Goal: Task Accomplishment & Management: Manage account settings

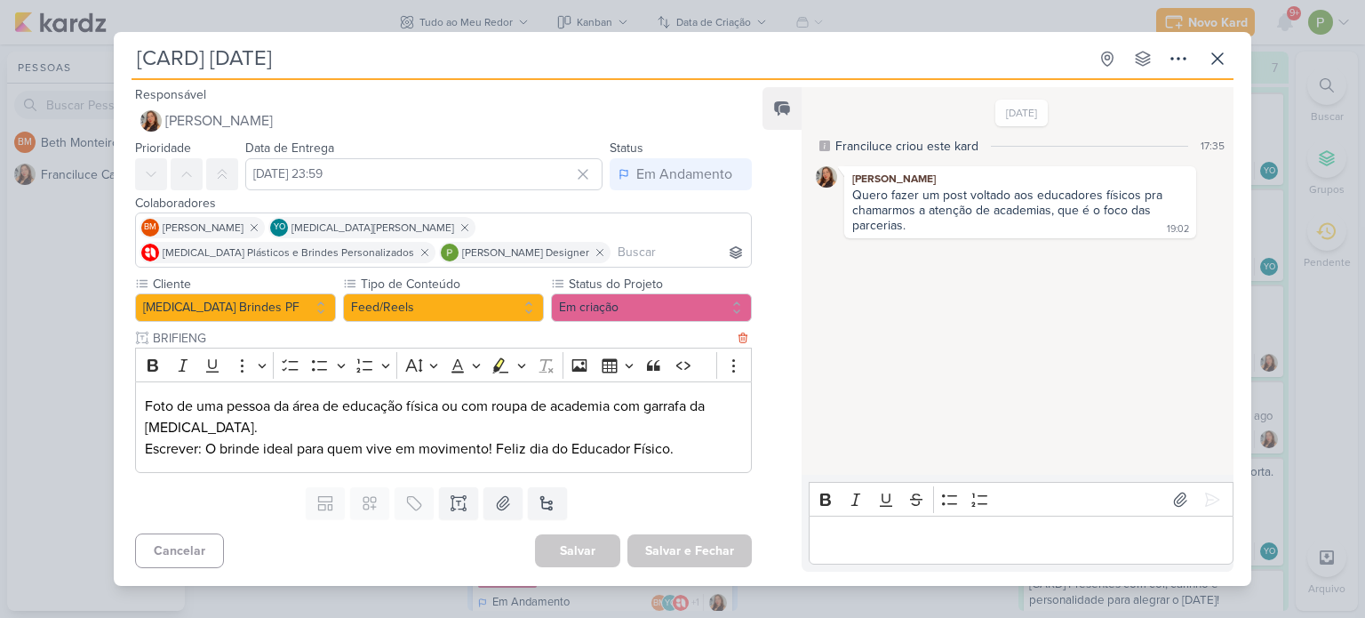
scroll to position [178, 0]
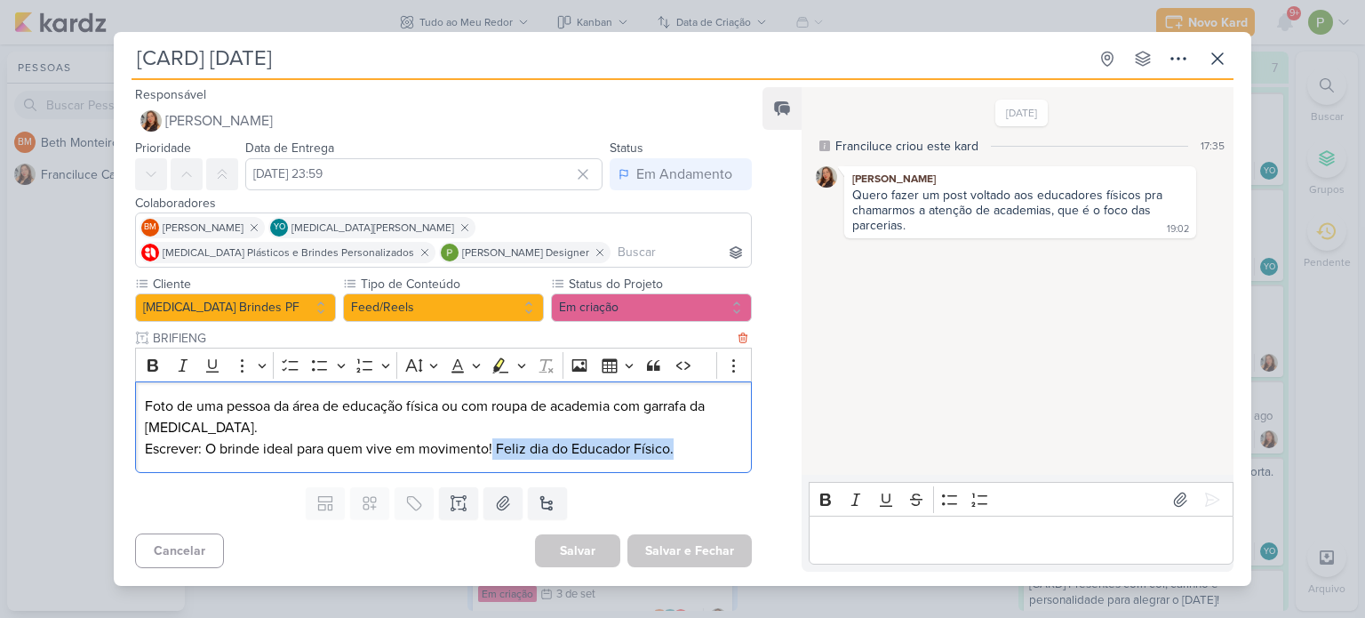
drag, startPoint x: 494, startPoint y: 444, endPoint x: 679, endPoint y: 444, distance: 184.9
click at [679, 444] on p "Escrever: O brinde ideal para quem vive em movimento! Feliz dia do Educador Fís…" at bounding box center [443, 448] width 597 height 21
copy p "Feliz dia do Educador Físico."
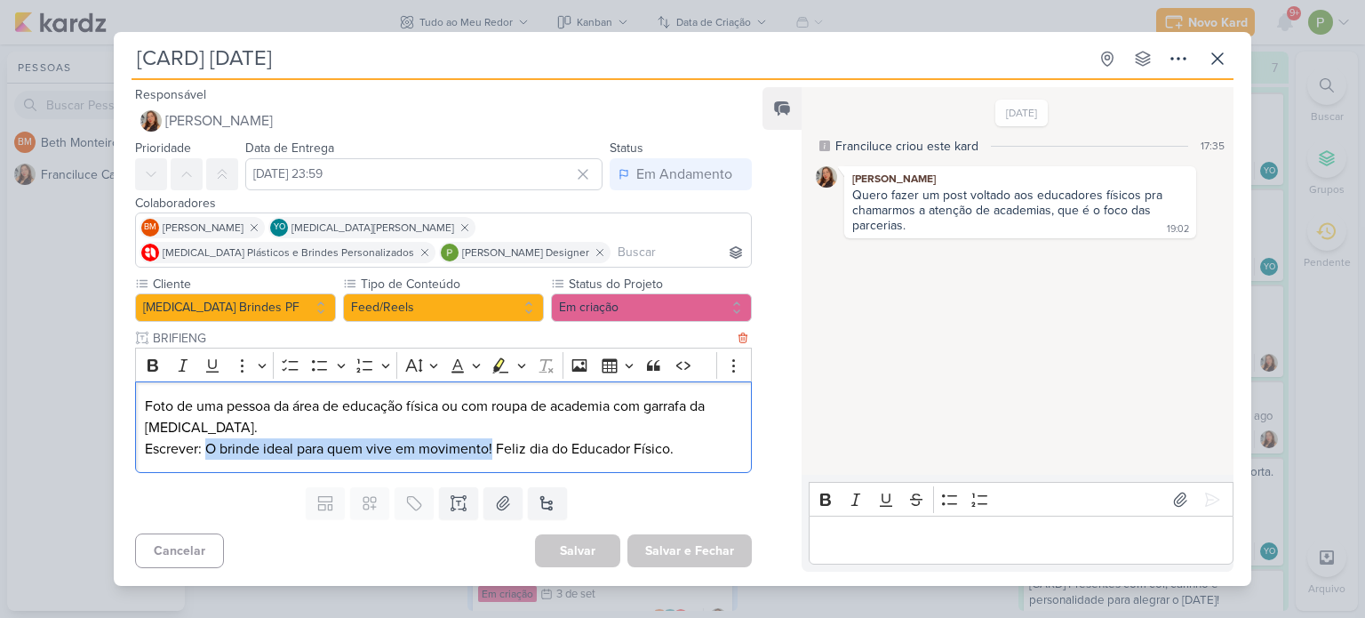
drag, startPoint x: 206, startPoint y: 447, endPoint x: 492, endPoint y: 445, distance: 286.3
click at [492, 445] on p "Escrever: O brinde ideal para quem vive em movimento! Feliz dia do Educador Fís…" at bounding box center [443, 448] width 597 height 21
copy p "O brinde ideal para quem vive em movimento!"
click at [1185, 492] on button at bounding box center [1180, 499] width 28 height 28
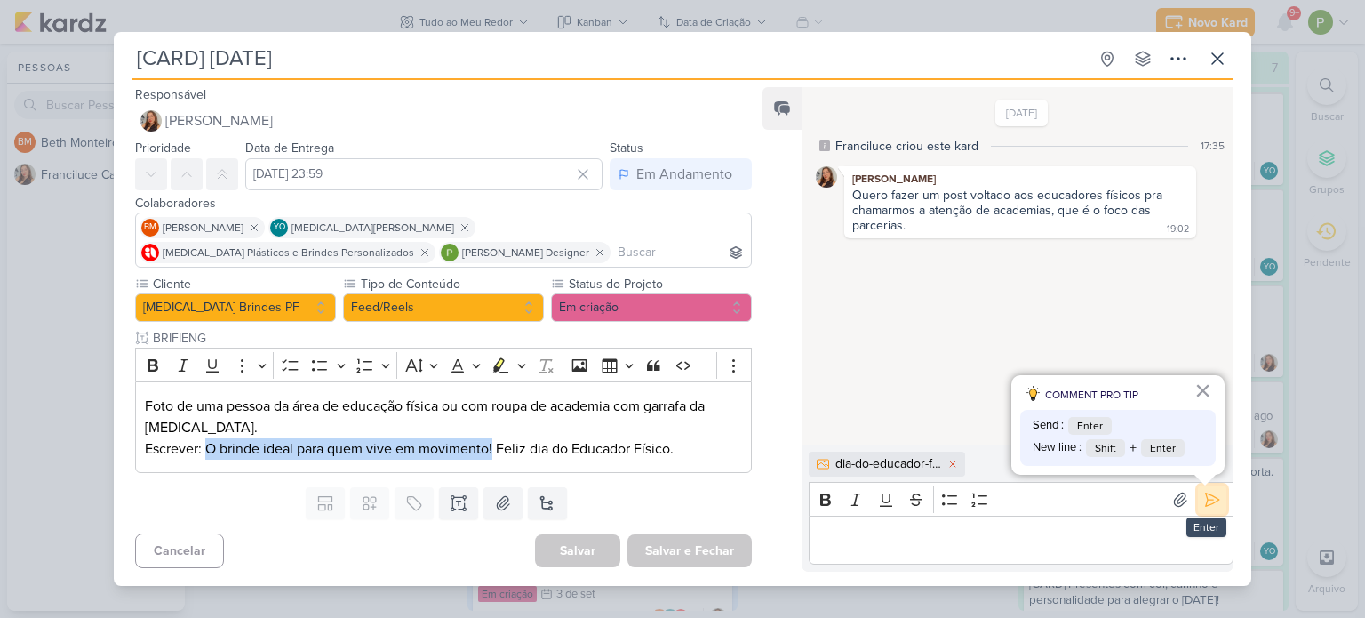
click at [1208, 493] on icon at bounding box center [1213, 500] width 18 height 18
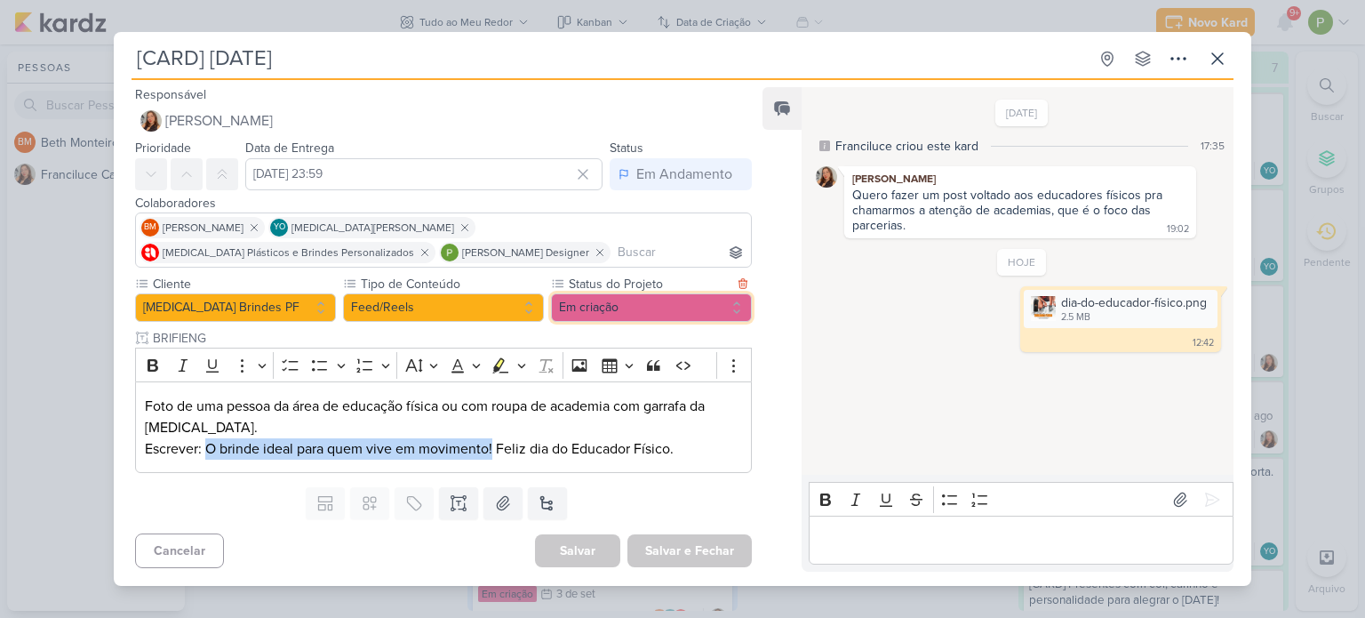
click at [557, 302] on button "Em criação" at bounding box center [651, 307] width 201 height 28
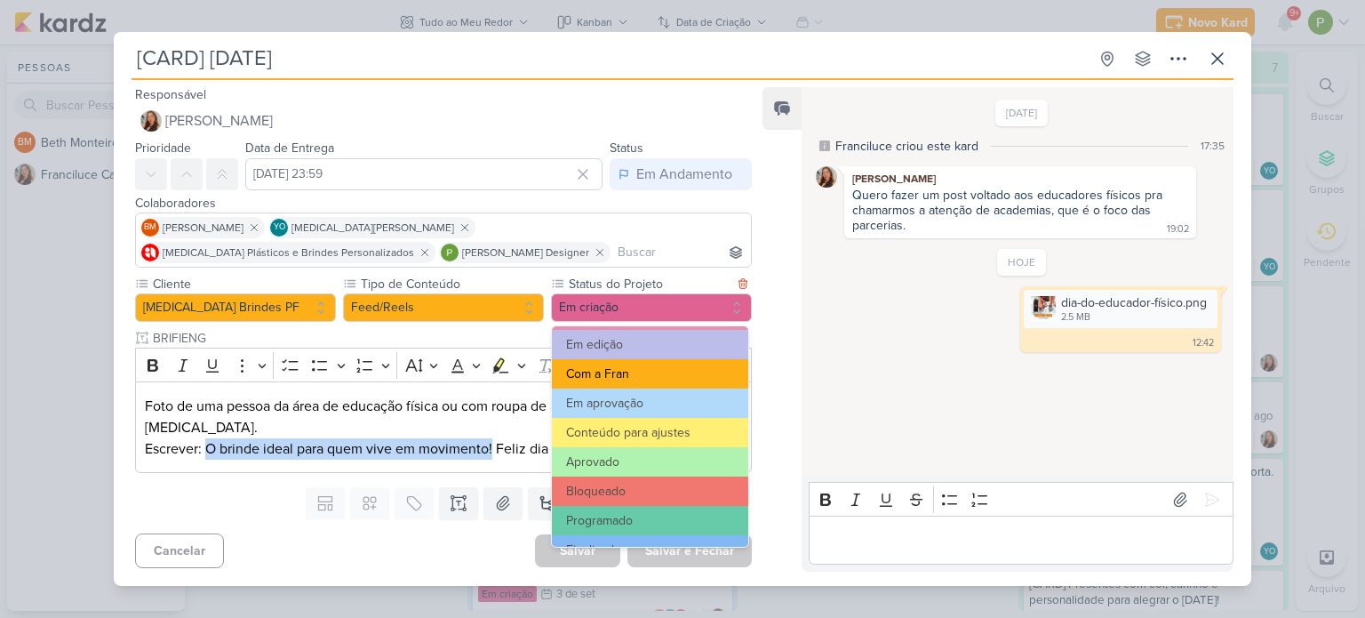
click at [646, 368] on button "Com a Fran" at bounding box center [650, 373] width 196 height 29
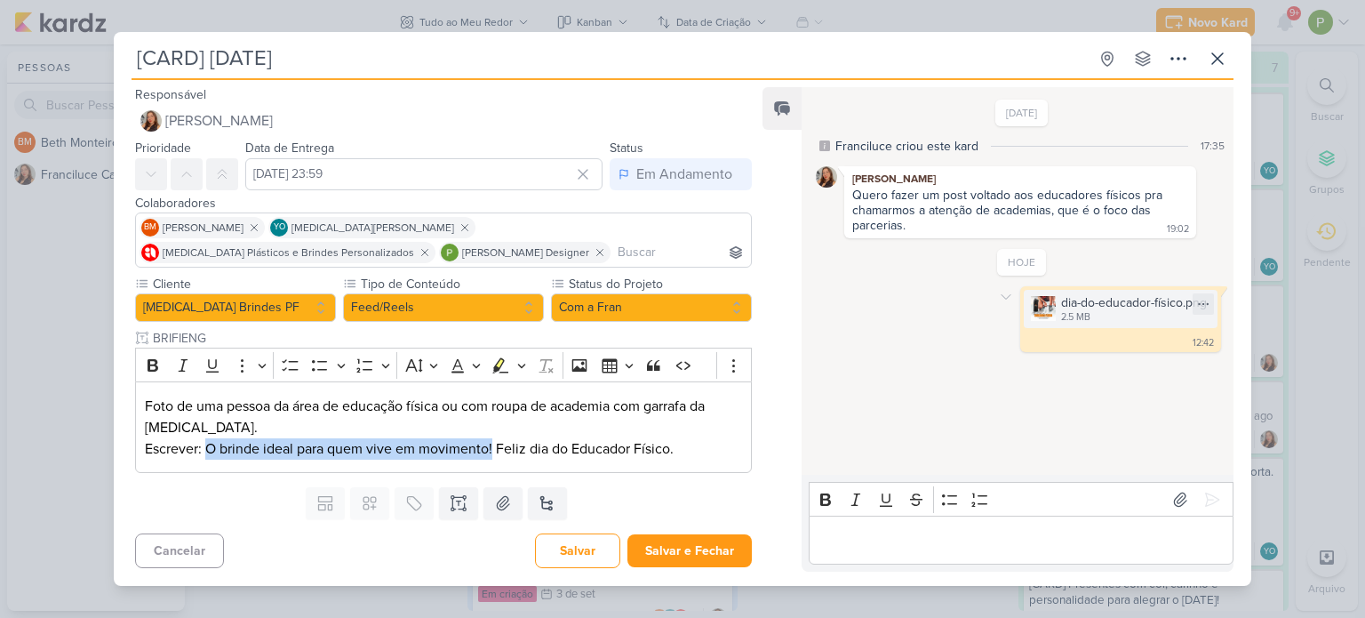
click at [1031, 312] on img at bounding box center [1043, 308] width 25 height 25
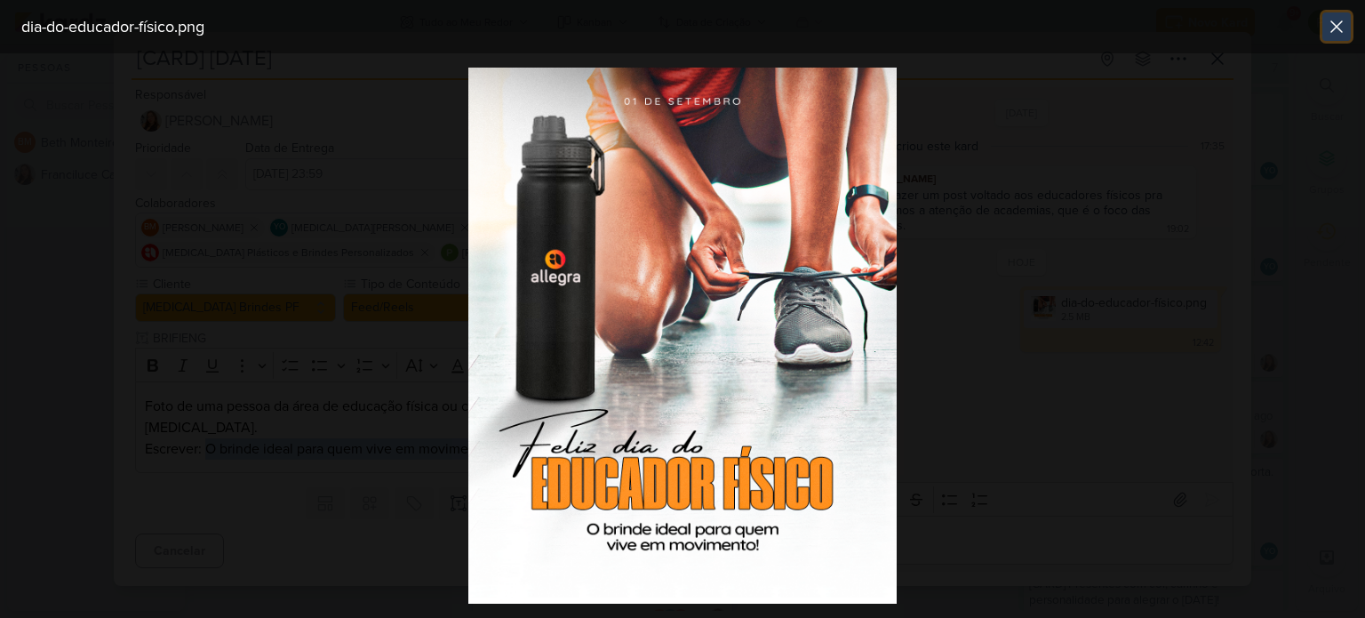
click at [1333, 20] on icon at bounding box center [1336, 26] width 21 height 21
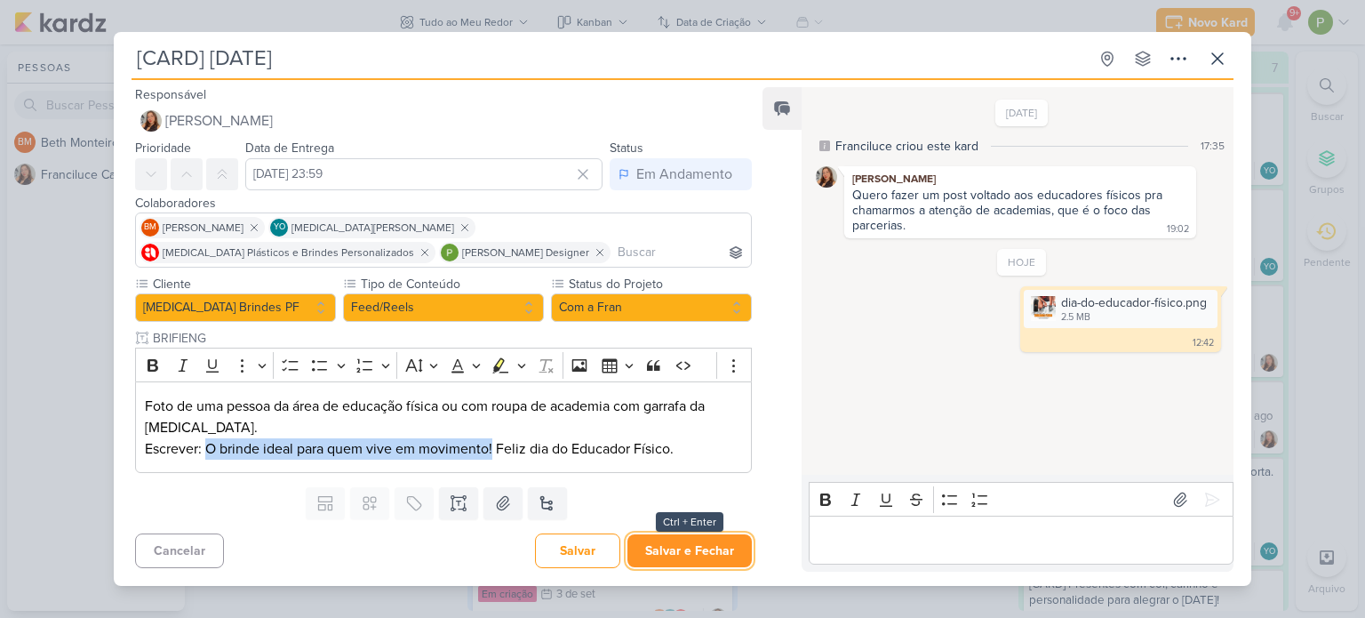
click at [676, 551] on button "Salvar e Fechar" at bounding box center [690, 550] width 124 height 33
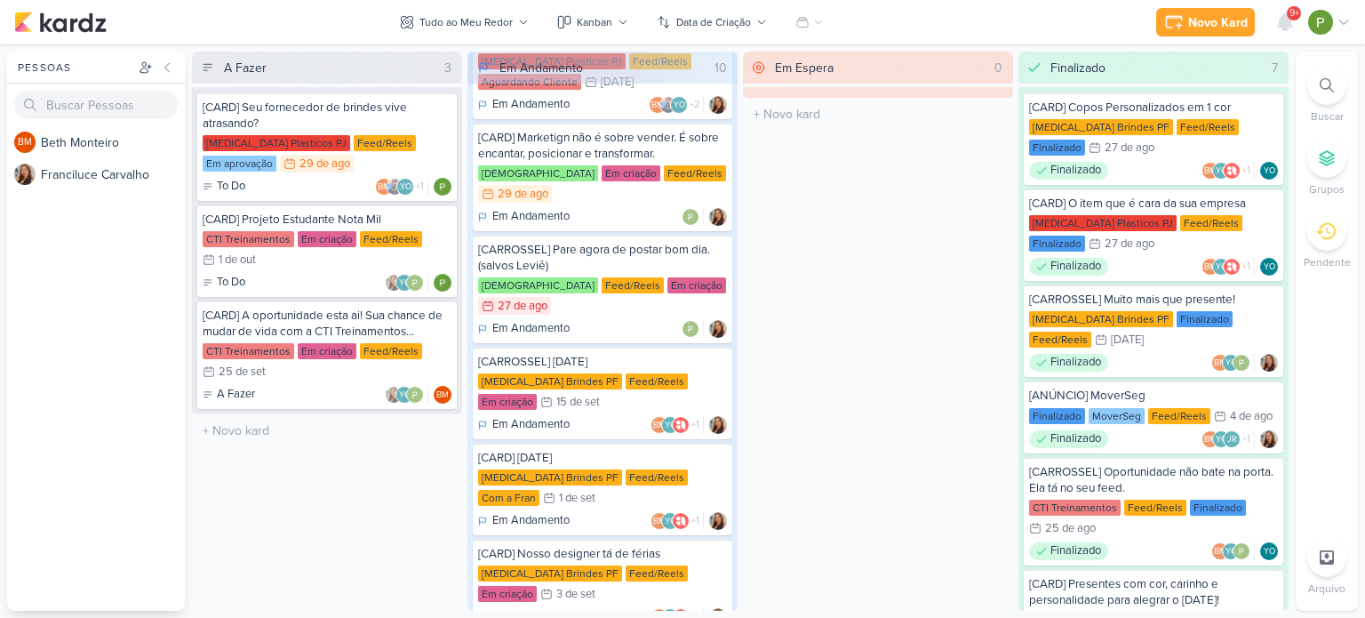
click at [313, 551] on div "A Fazer 3 [CARD] Seu fornecedor de brindes vive atrasando? Allegra Plasticos PJ…" at bounding box center [327, 331] width 270 height 559
drag, startPoint x: 103, startPoint y: 404, endPoint x: 114, endPoint y: 404, distance: 10.7
click at [103, 404] on div "BM B e t h M o n t e i r o F r a n c i l u c e C a r v a l h o" at bounding box center [96, 368] width 178 height 484
click at [958, 316] on div "Em Espera 0 O título do kard deve ter menos que 100 caracteres" at bounding box center [878, 331] width 270 height 559
click at [371, 493] on div "A Fazer 3 [CARD] Seu fornecedor de brindes vive atrasando? Allegra Plasticos PJ…" at bounding box center [327, 331] width 270 height 559
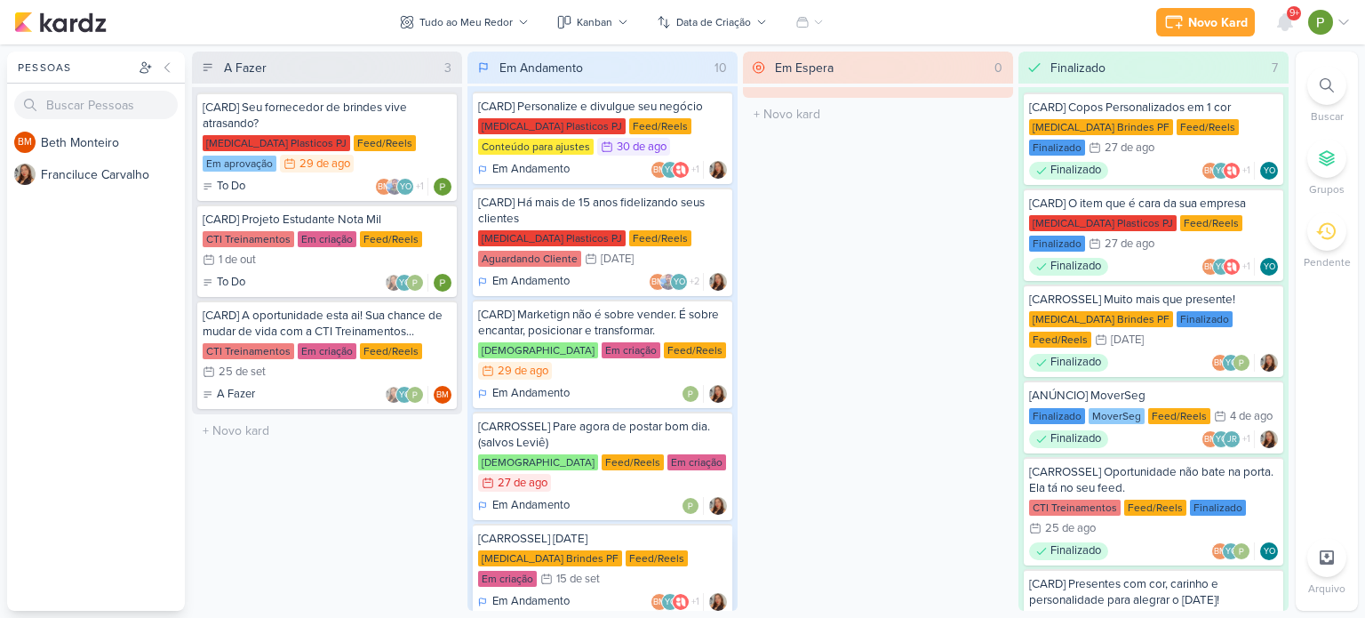
scroll to position [0, 0]
click at [669, 129] on div "[MEDICAL_DATA] Plasticos PJ Feed/Reels Conteúdo para ajustes 30/8 [DATE]" at bounding box center [602, 138] width 249 height 39
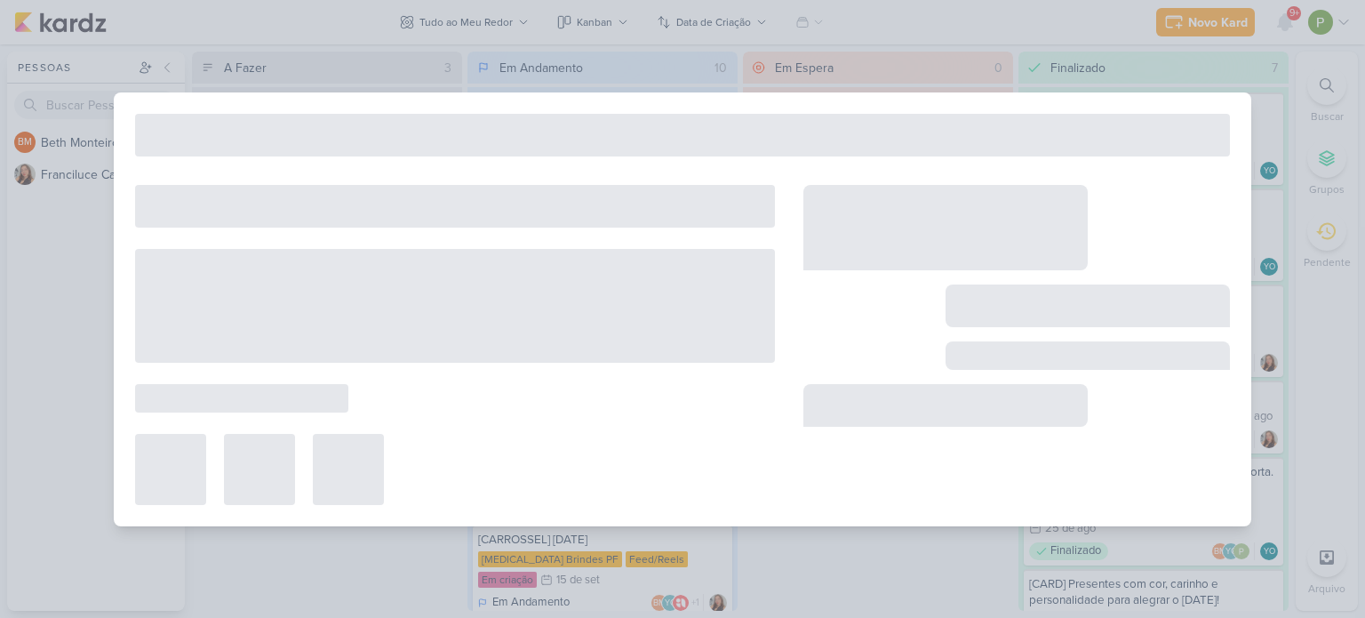
type input "[CARD] Personalize e divulgue seu negócio"
type input "[DATE] 23:59"
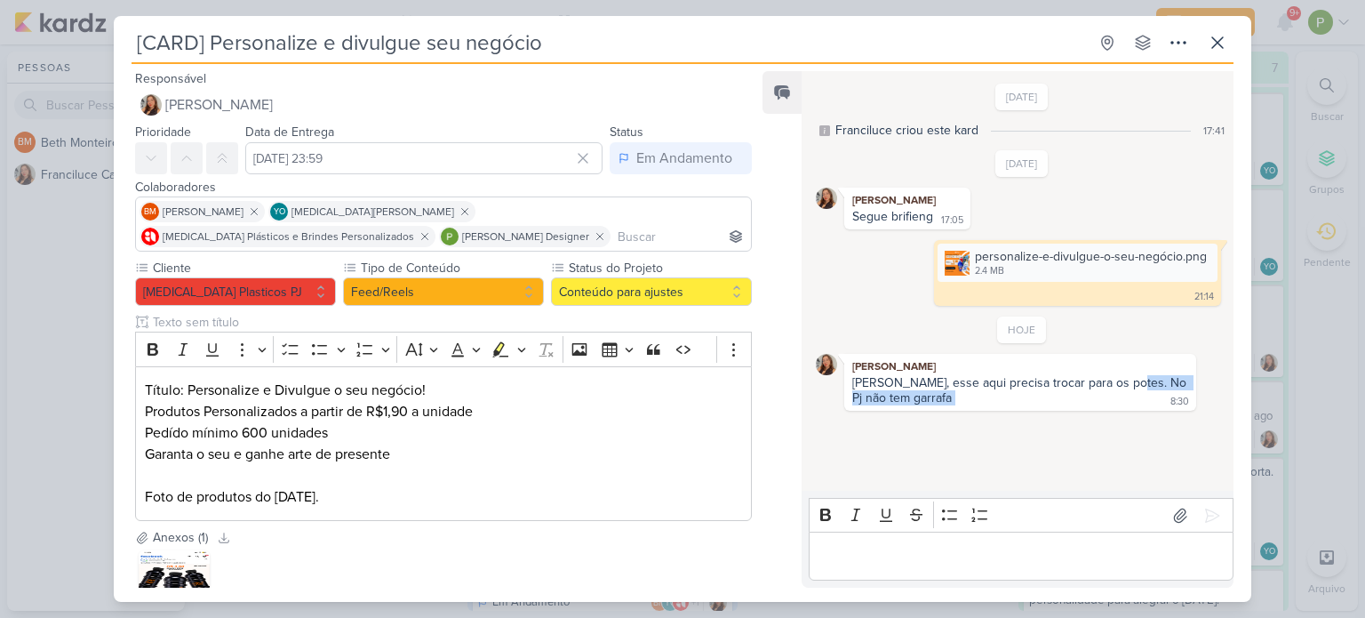
drag, startPoint x: 1129, startPoint y: 383, endPoint x: 1118, endPoint y: 404, distance: 23.9
click at [1118, 404] on div "Paloma, esse aqui precisa trocar para os potes. No Pj não tem garrafa 8:30" at bounding box center [1020, 391] width 345 height 32
copy div "Pj não tem garrafa"
click at [56, 332] on div "[CARD] Personalize e divulgue seu negócio Criado por Franciluce" at bounding box center [682, 309] width 1365 height 618
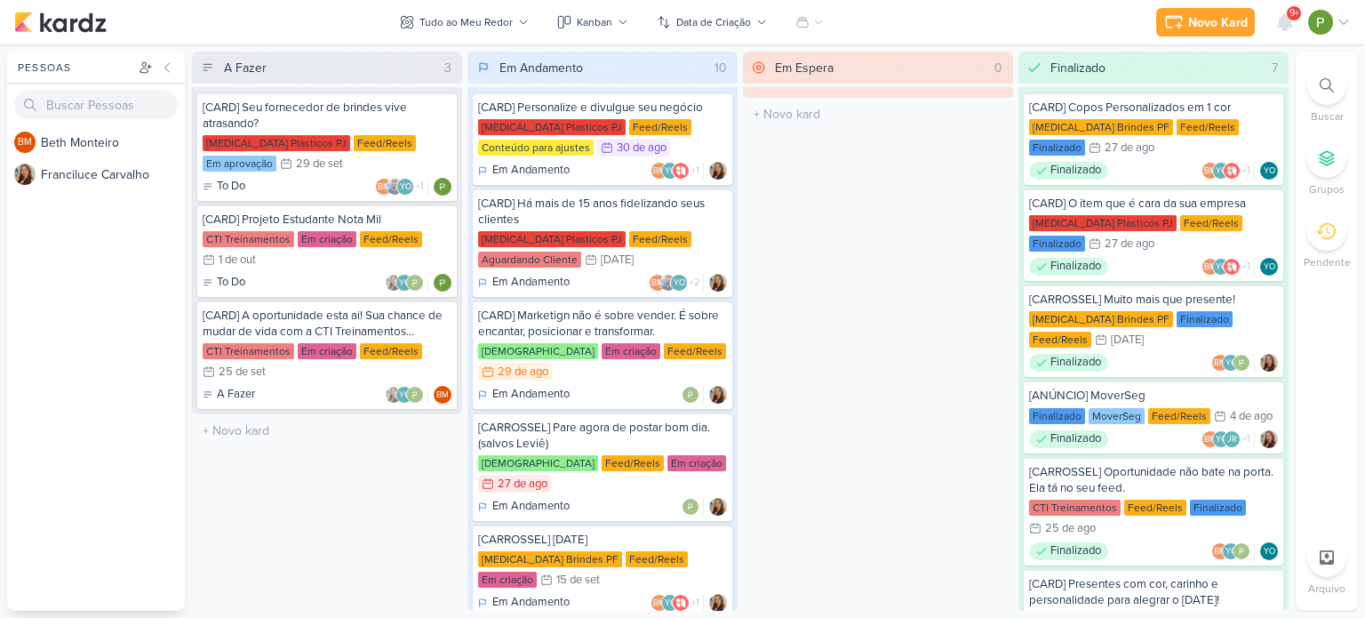
click at [267, 484] on div "A Fazer 3 [CARD] Seu fornecedor de brindes vive atrasando? Allegra Plasticos PJ…" at bounding box center [327, 331] width 270 height 559
click at [637, 132] on div "Feed/Reels" at bounding box center [660, 127] width 62 height 16
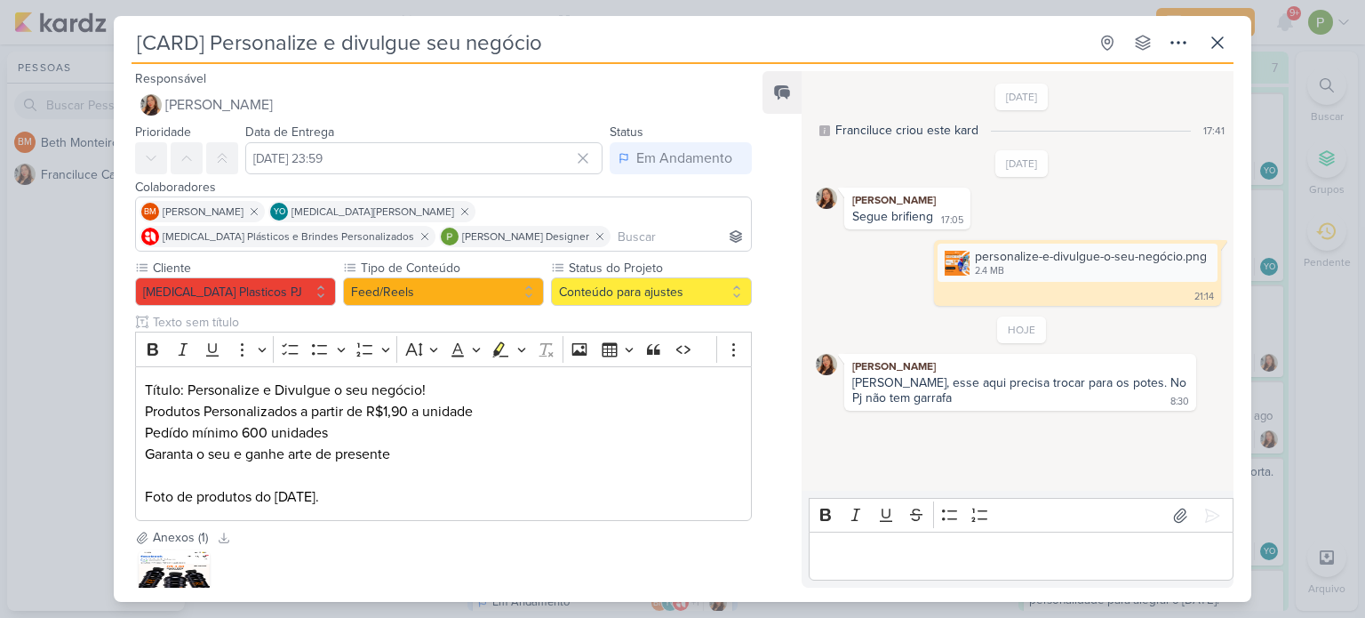
click at [22, 353] on div "[CARD] Personalize e divulgue seu negócio Criado por Franciluce" at bounding box center [682, 309] width 1365 height 618
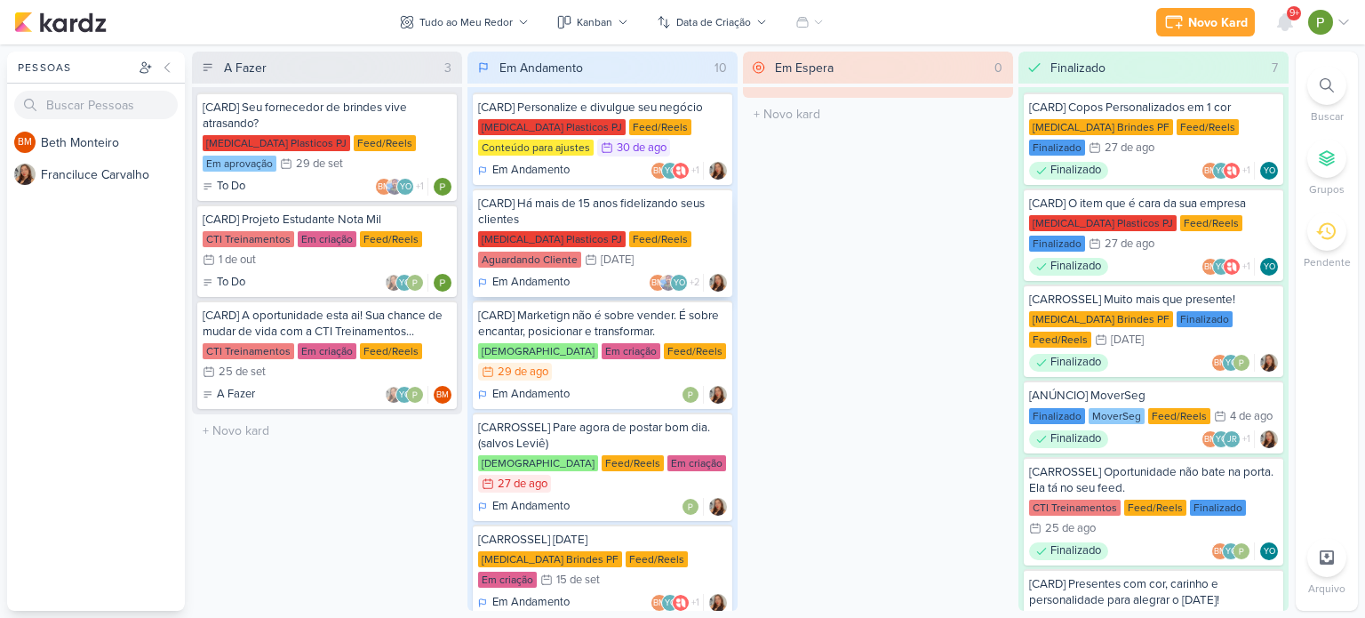
click at [649, 228] on div "[CARD] Há mais de 15 anos fidelizando seus clientes Allegra Plasticos PJ Feed/R…" at bounding box center [603, 242] width 260 height 108
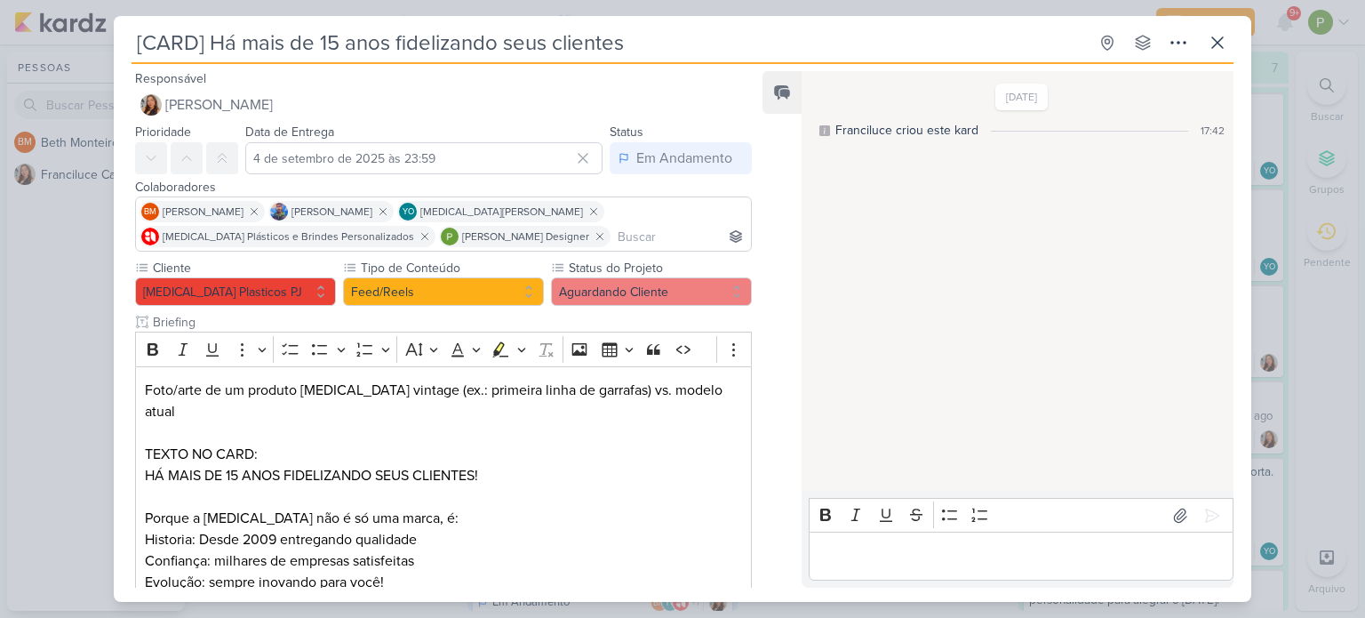
click at [44, 410] on div "[CARD] Há mais de 15 anos fidelizando seus clientes Criado por Franciluce" at bounding box center [682, 309] width 1365 height 618
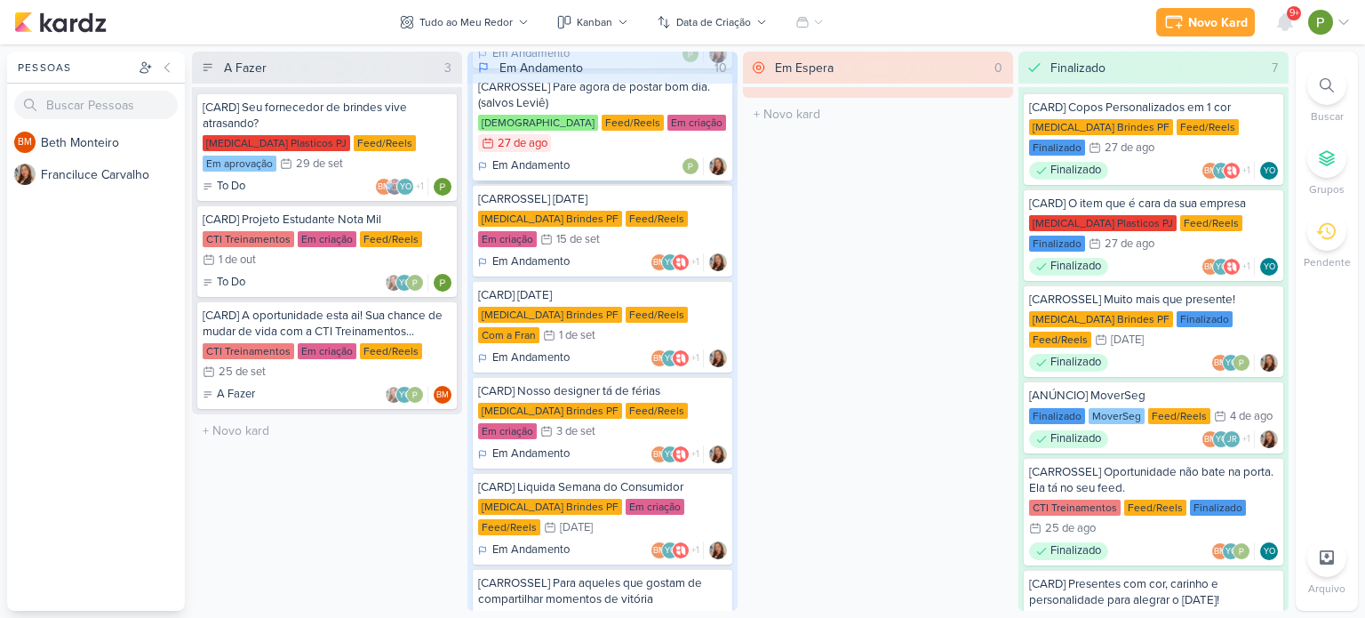
scroll to position [356, 0]
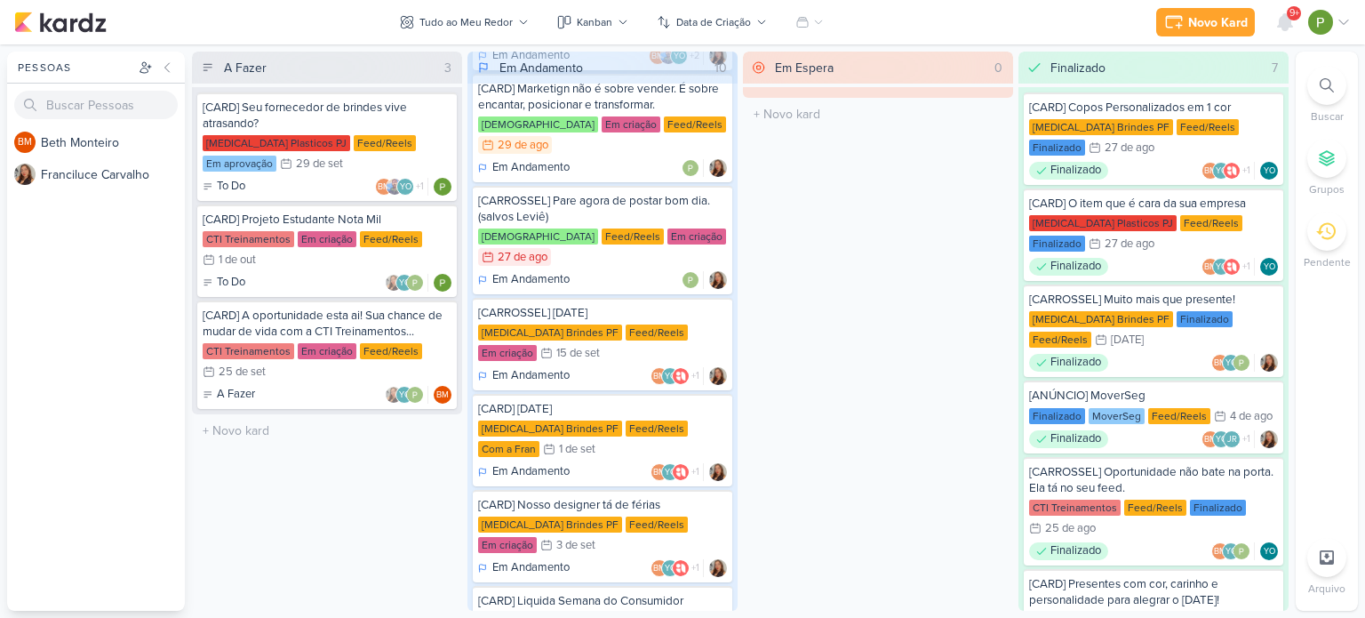
scroll to position [267, 0]
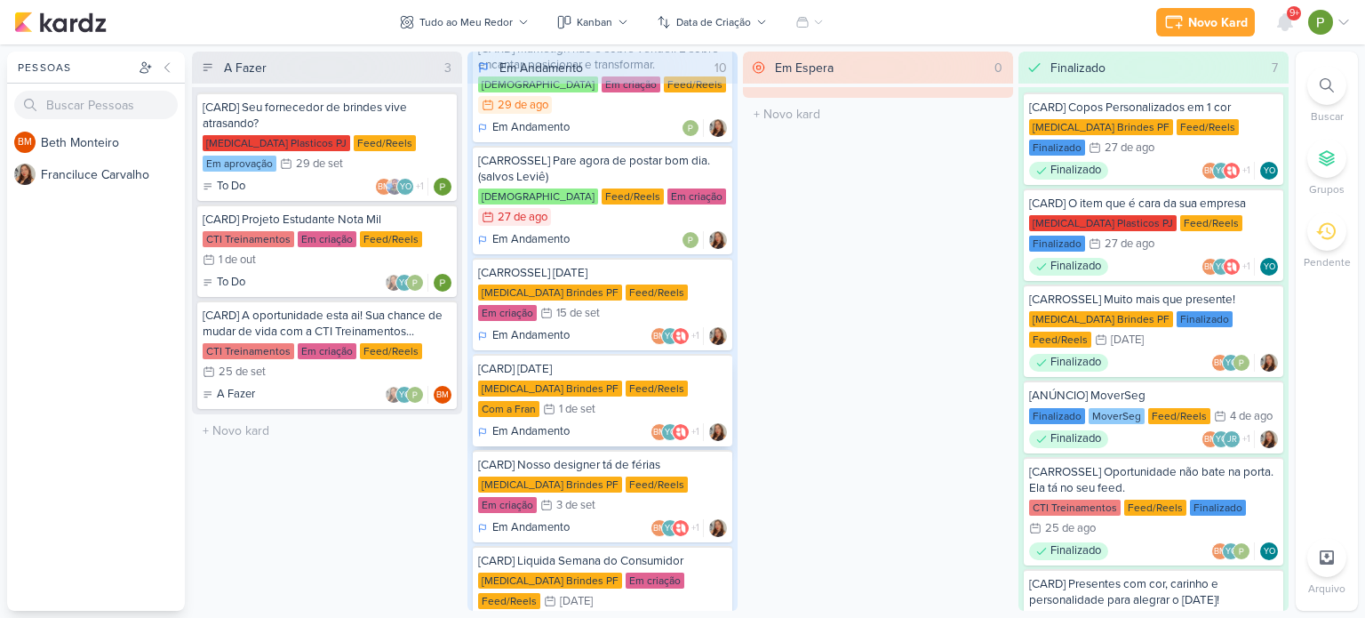
click at [584, 380] on div "[MEDICAL_DATA] Brindes PF Feed/Reels Com a Fran 1/9 [DATE]" at bounding box center [602, 399] width 249 height 39
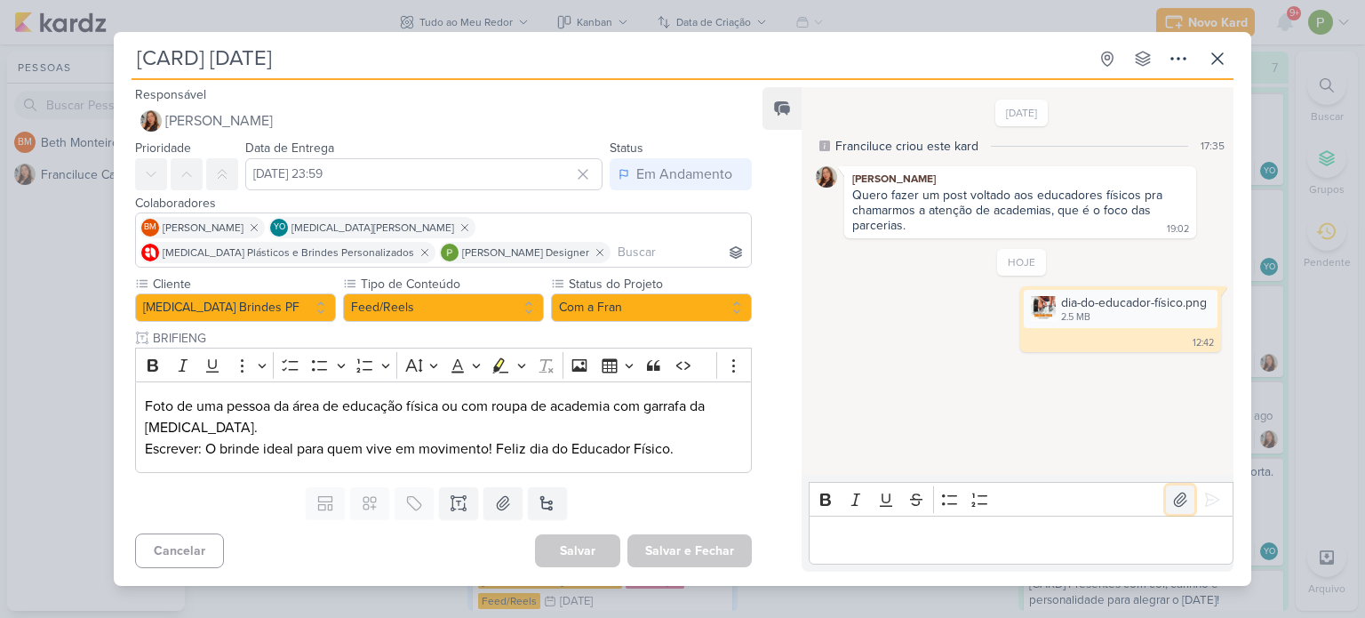
click at [1172, 493] on icon at bounding box center [1181, 500] width 18 height 18
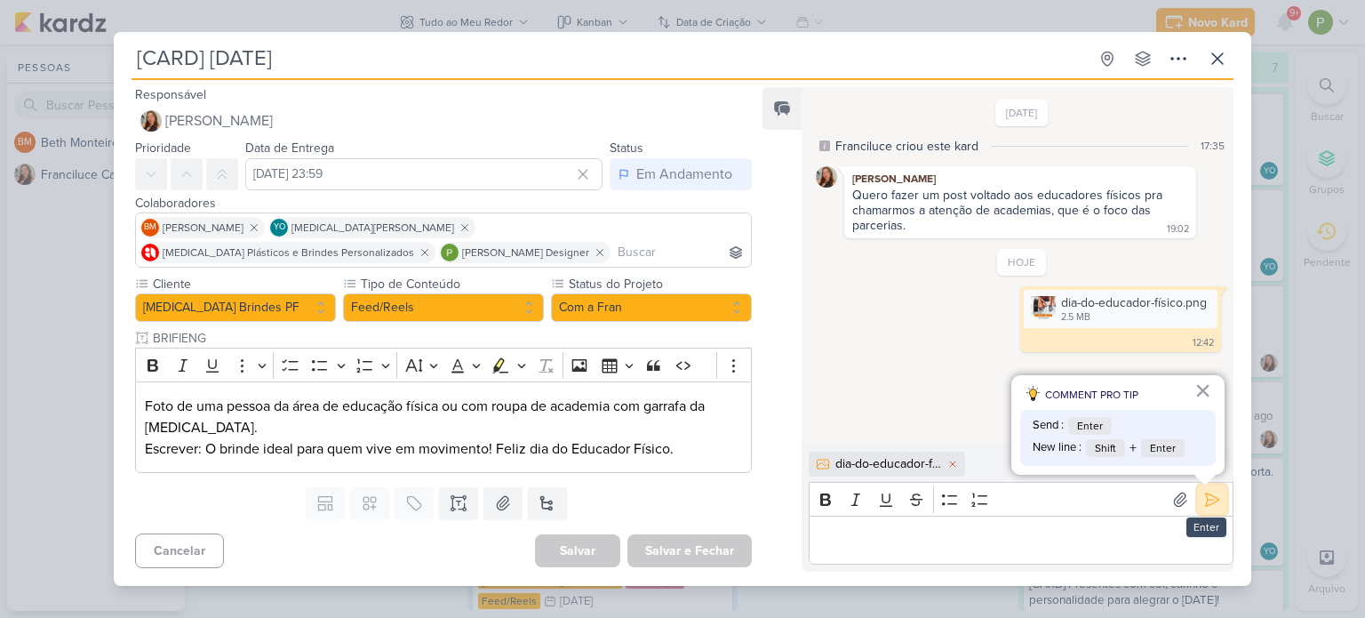
click at [1212, 500] on icon at bounding box center [1212, 498] width 13 height 13
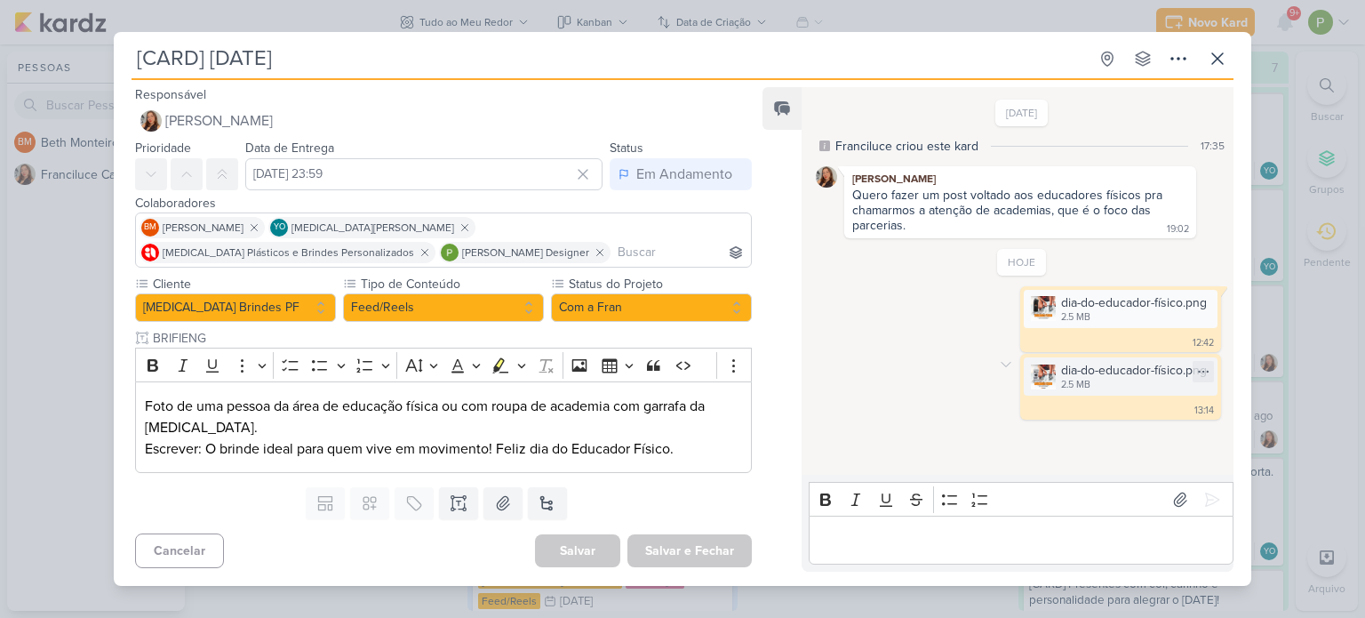
click at [1040, 370] on img at bounding box center [1043, 376] width 25 height 25
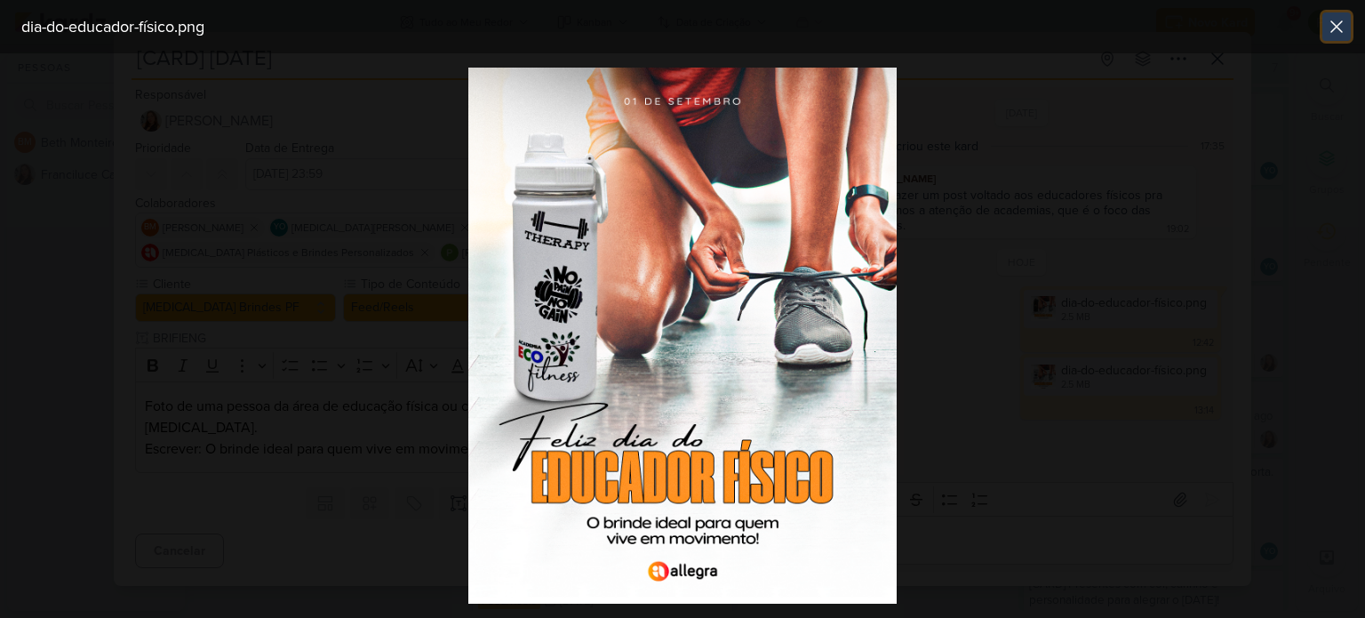
click at [1346, 24] on icon at bounding box center [1336, 26] width 21 height 21
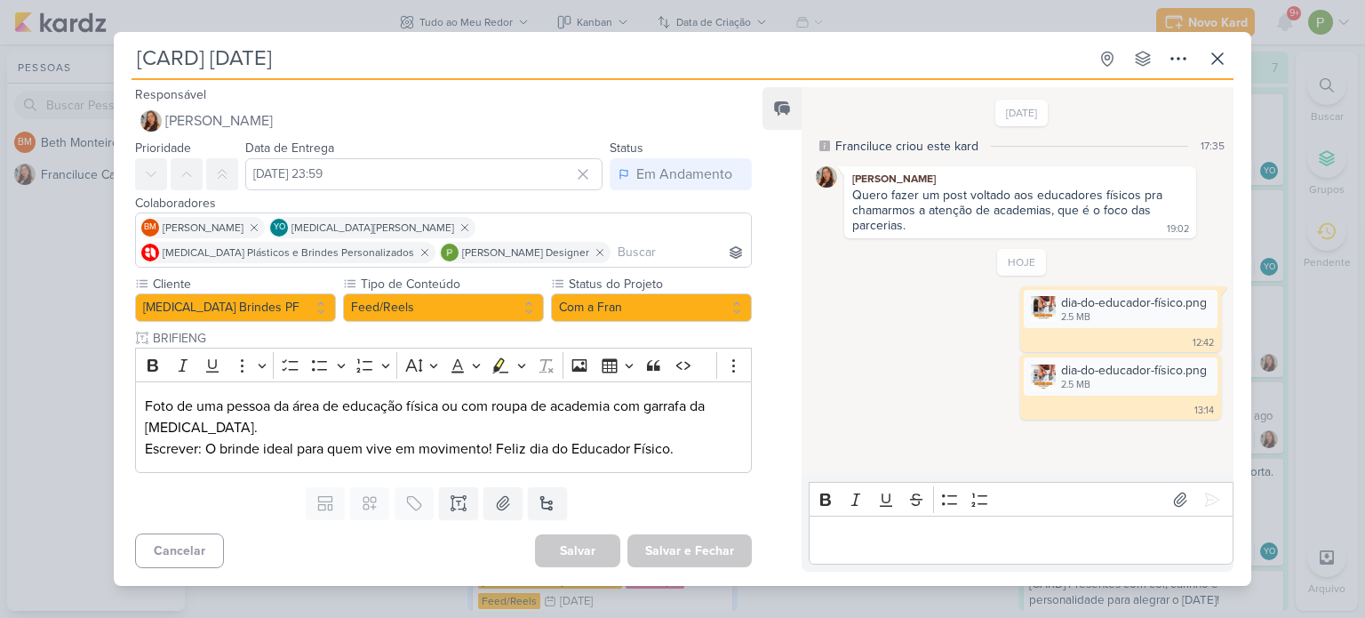
click at [32, 269] on div "[CARD] [DATE] Criado por Franciluce" at bounding box center [682, 309] width 1365 height 618
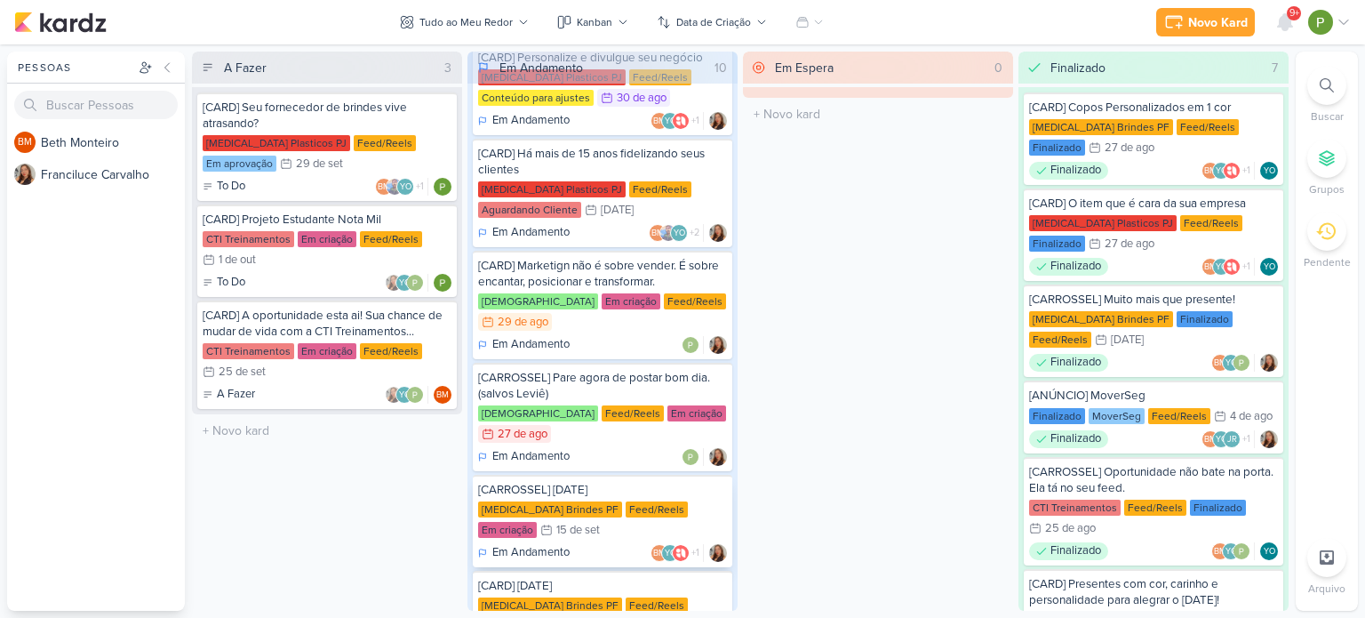
scroll to position [0, 0]
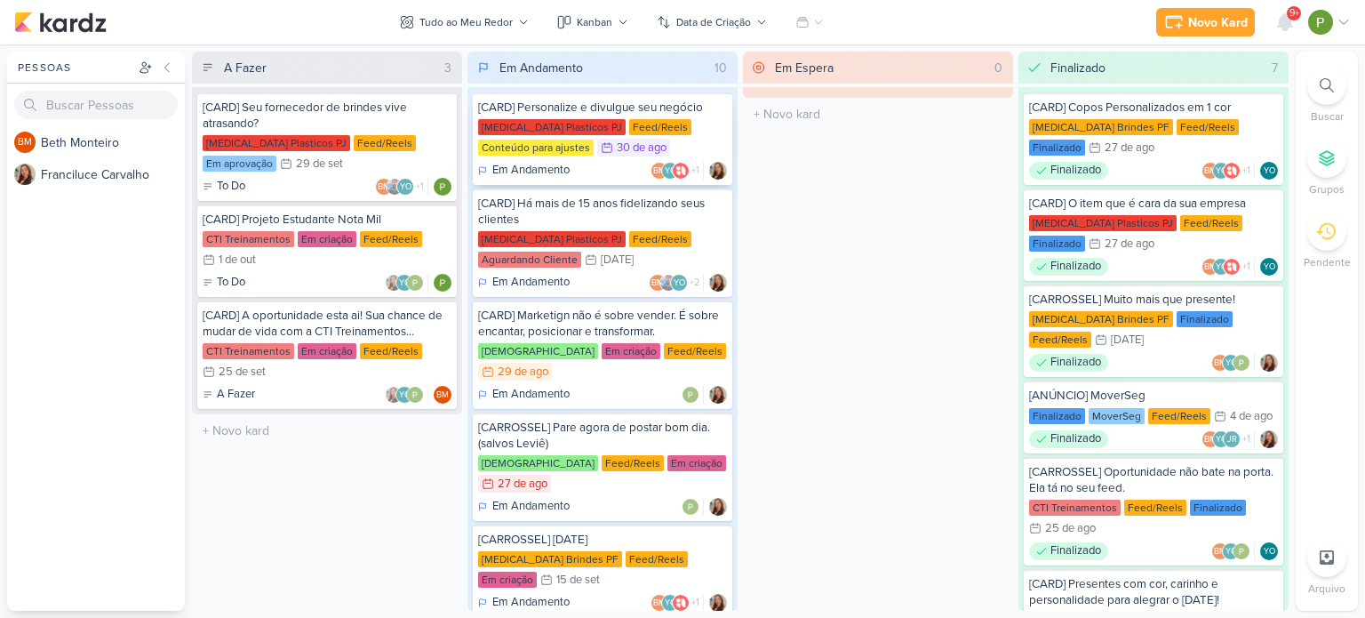
click at [644, 123] on div "[MEDICAL_DATA] Plasticos PJ Feed/Reels Conteúdo para ajustes 30/8 [DATE]" at bounding box center [602, 138] width 249 height 39
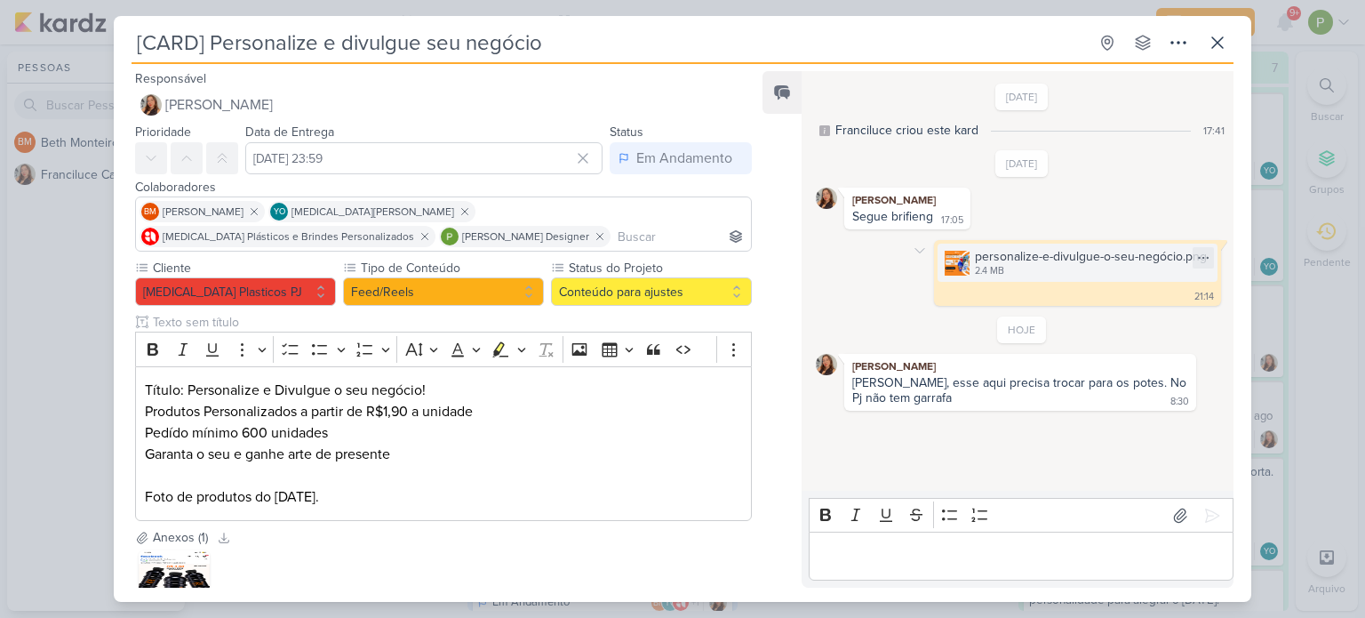
click at [946, 260] on img at bounding box center [957, 263] width 25 height 25
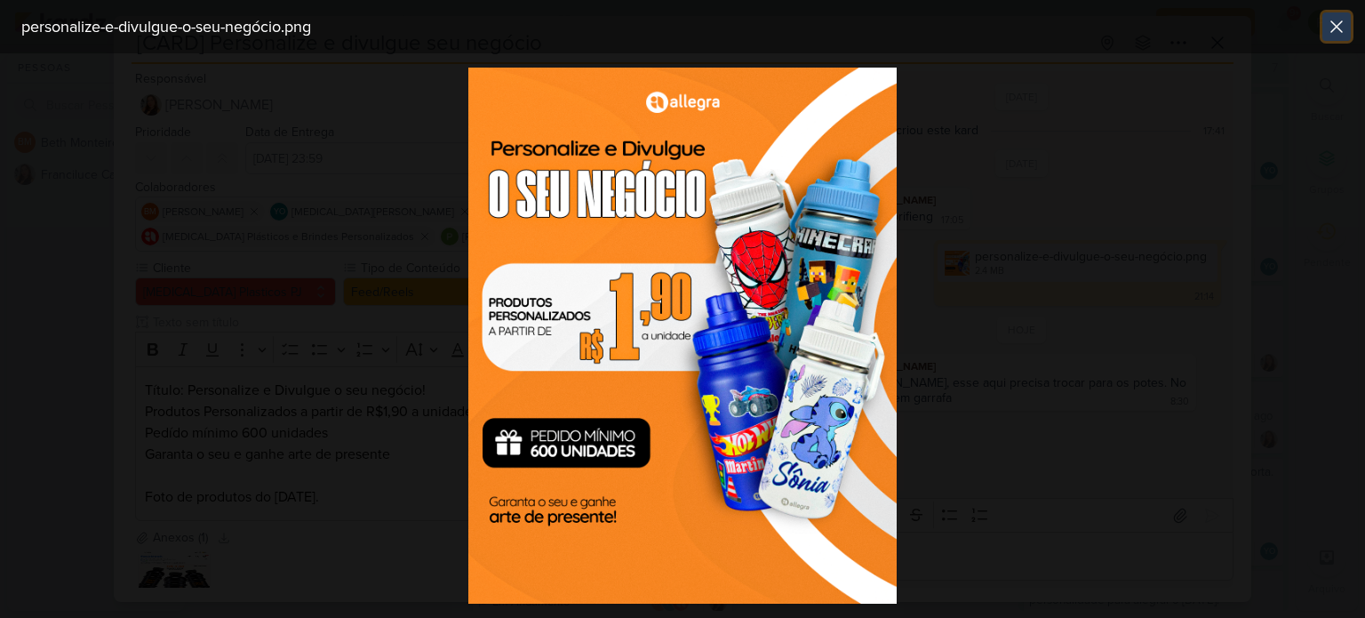
click at [1330, 20] on icon at bounding box center [1336, 26] width 21 height 21
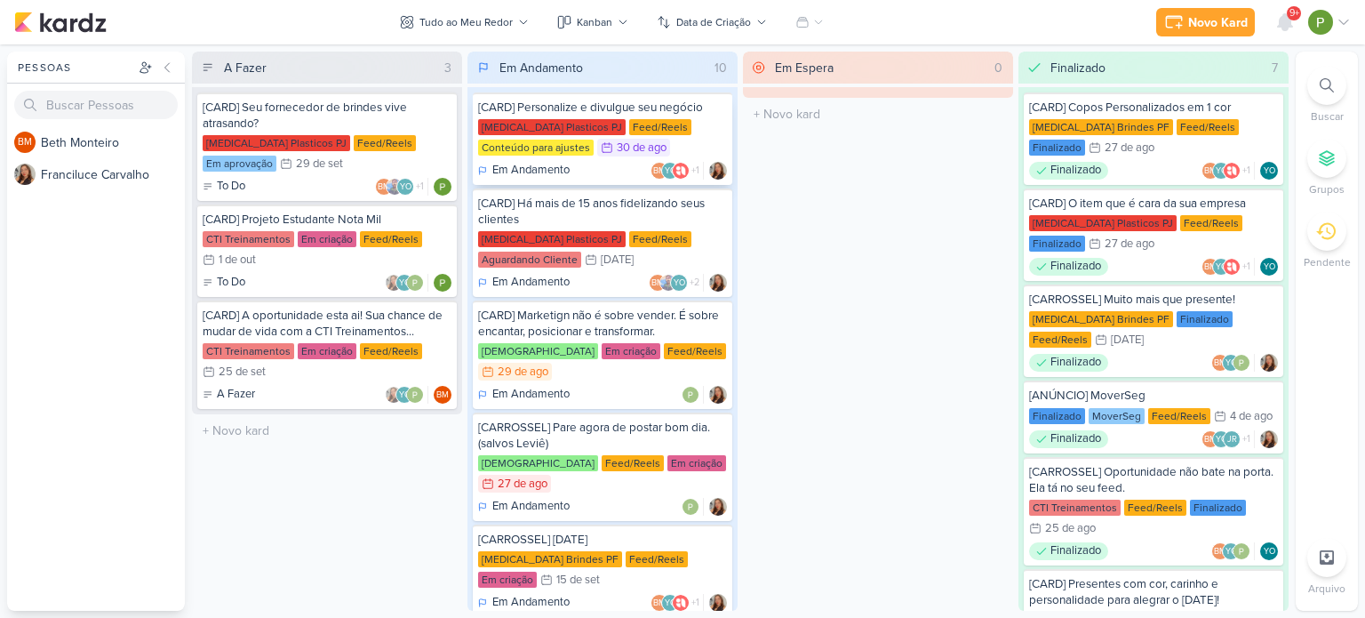
click at [677, 124] on div "[MEDICAL_DATA] Plasticos PJ Feed/Reels Conteúdo para ajustes 30/8 [DATE]" at bounding box center [602, 138] width 249 height 39
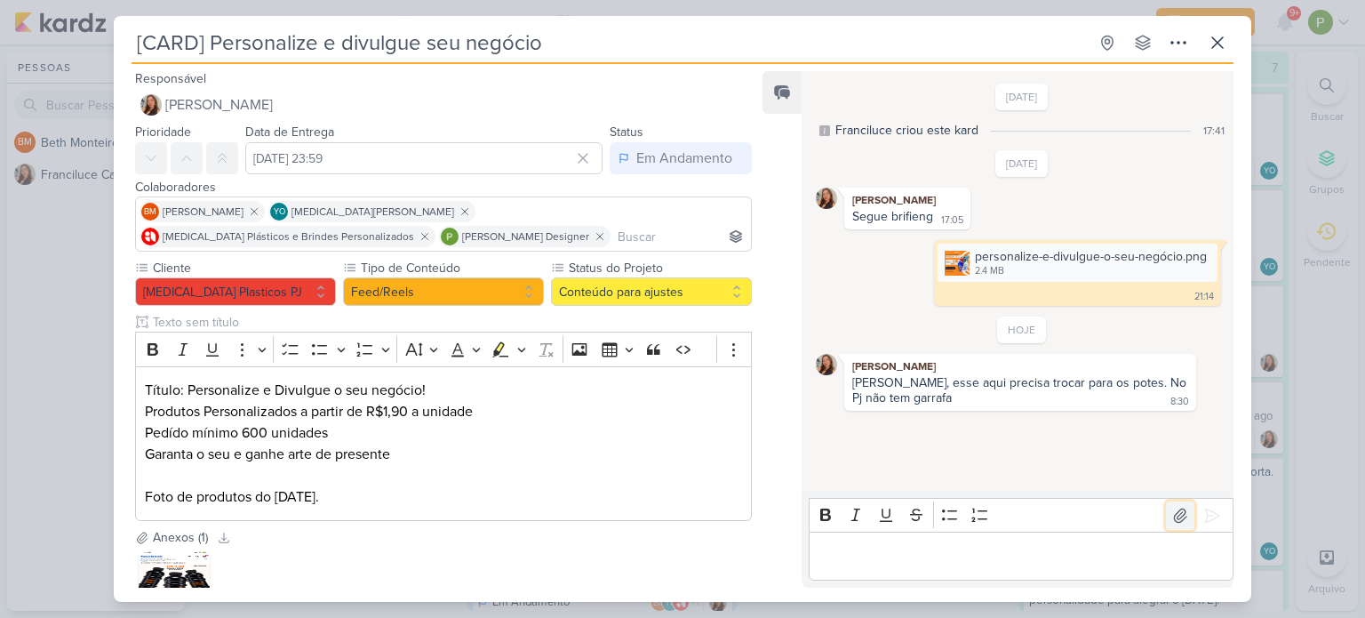
click at [1174, 517] on icon at bounding box center [1180, 514] width 12 height 13
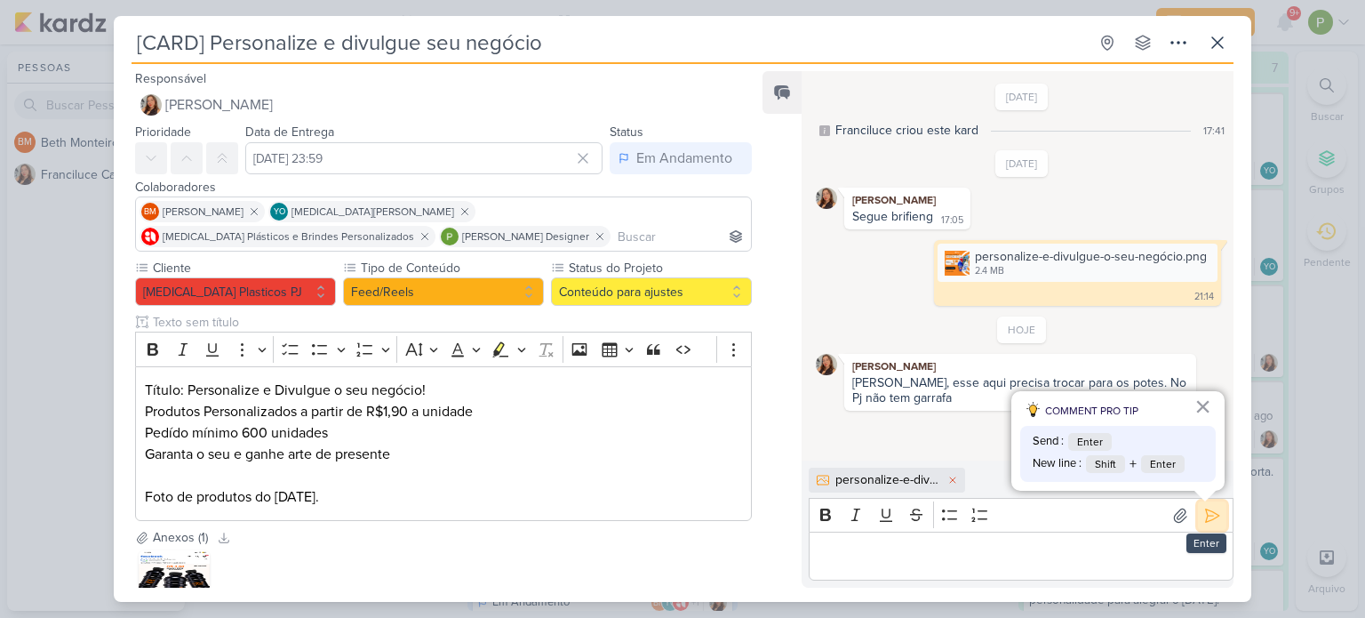
click at [1202, 527] on button at bounding box center [1212, 515] width 28 height 28
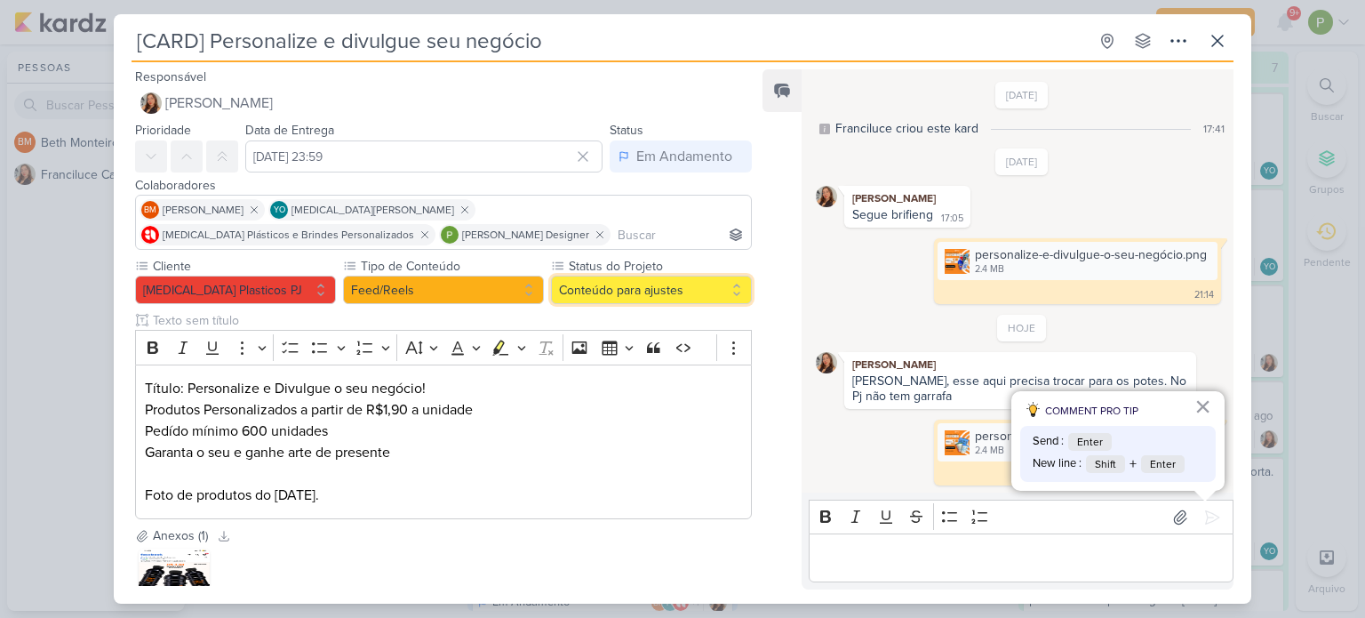
click at [723, 296] on button "Conteúdo para ajustes" at bounding box center [651, 290] width 201 height 28
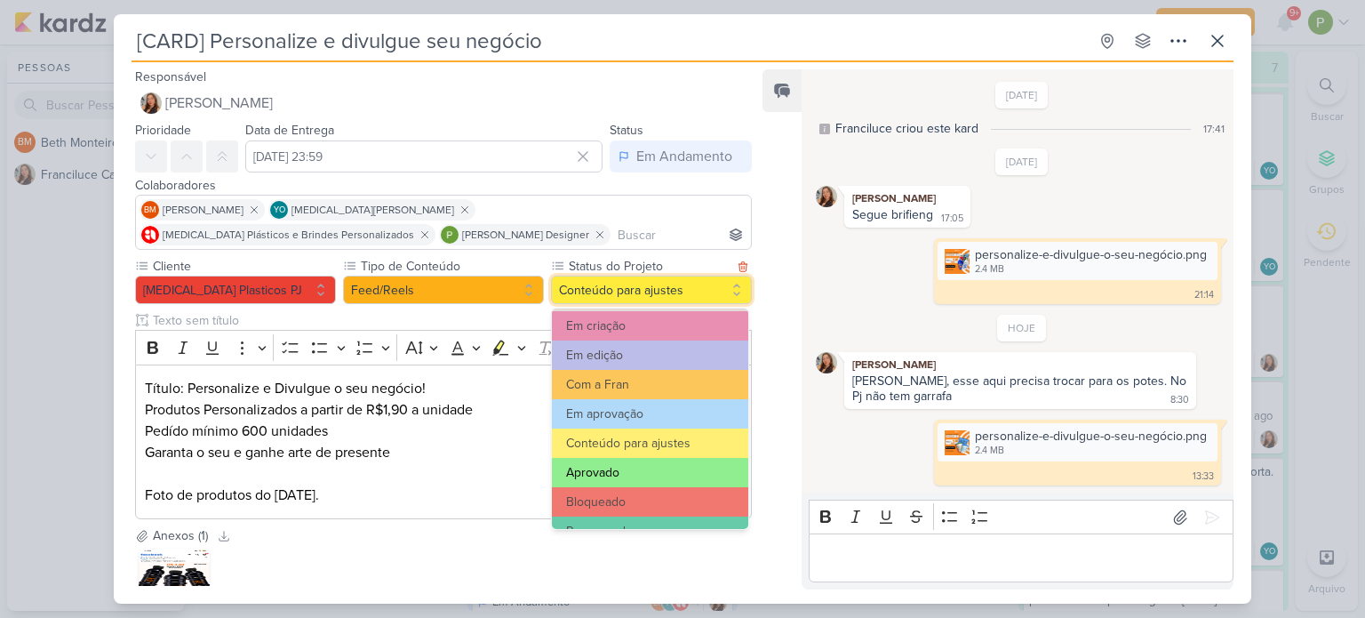
scroll to position [178, 0]
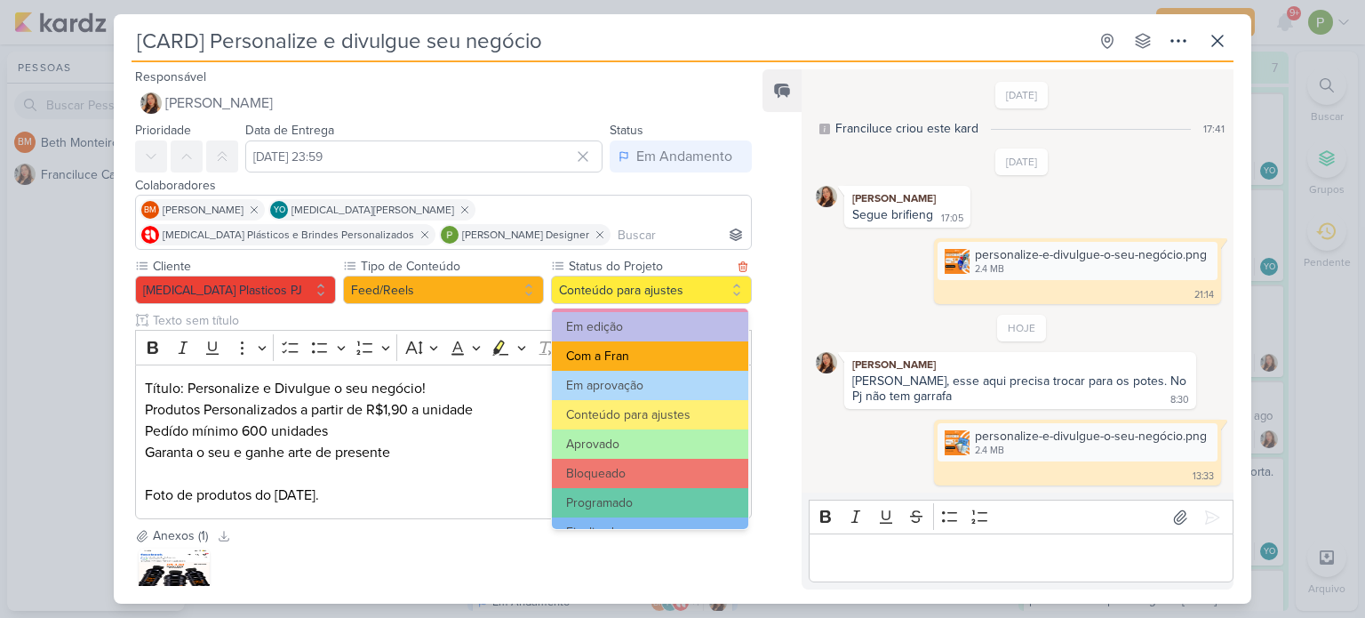
click at [661, 350] on button "Com a Fran" at bounding box center [650, 355] width 196 height 29
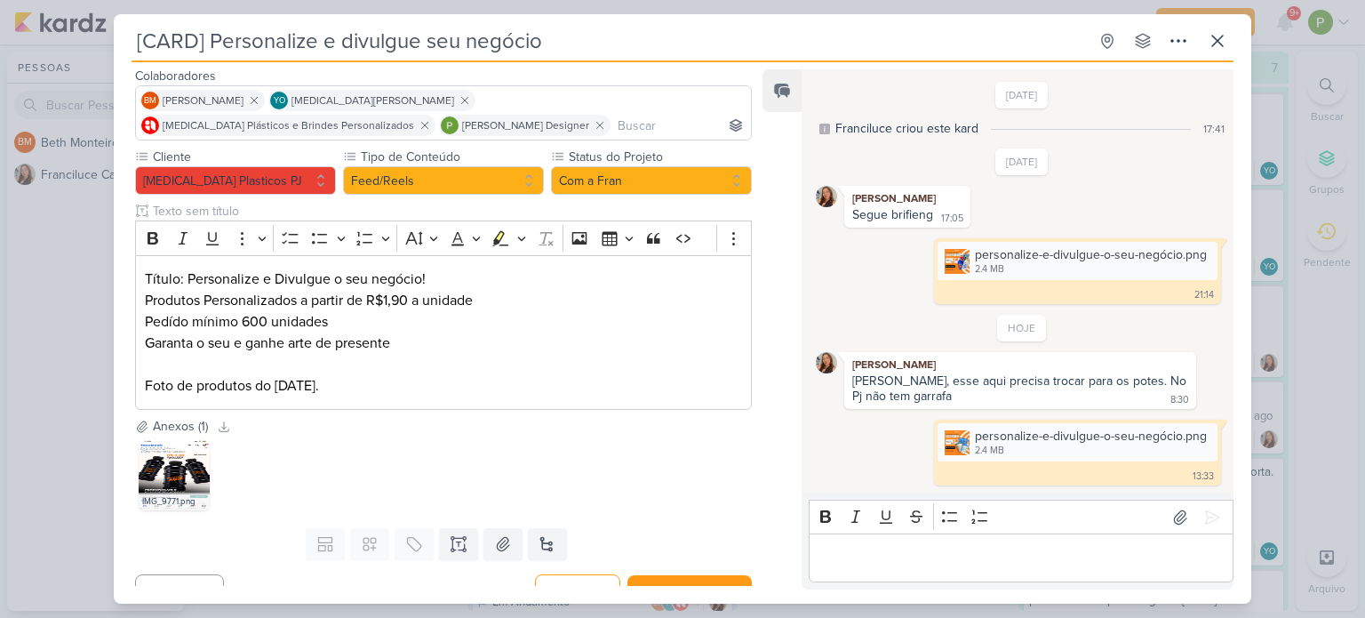
scroll to position [134, 0]
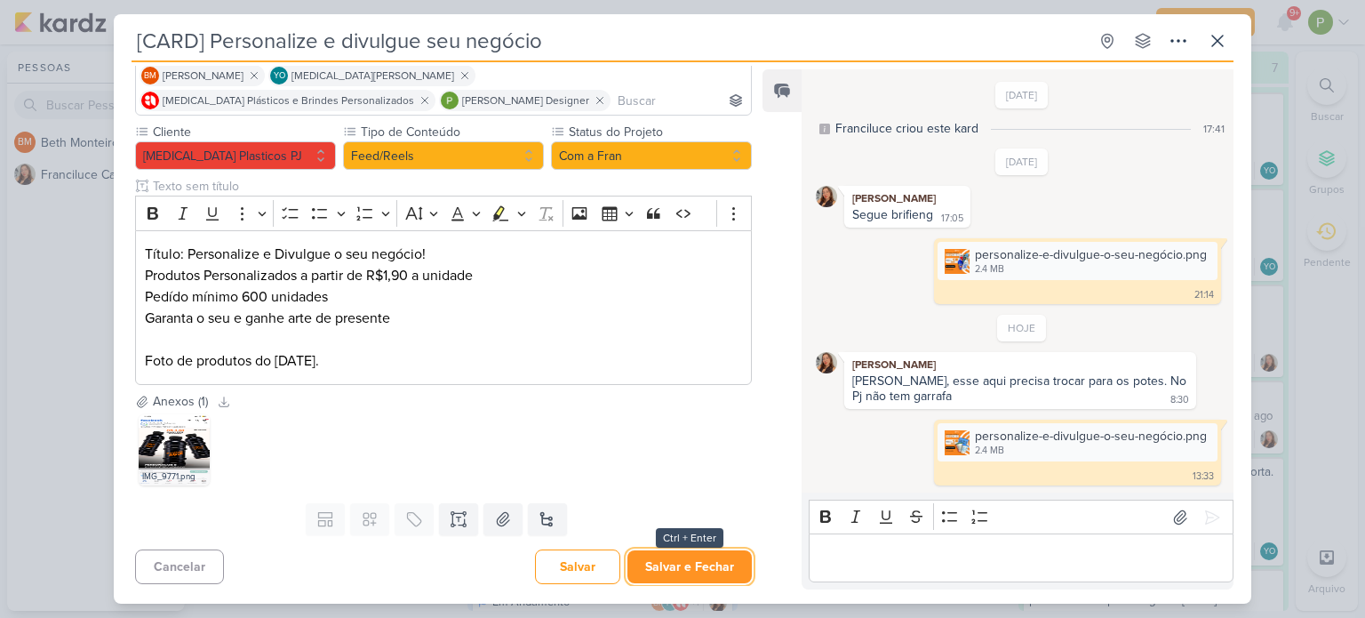
click at [694, 560] on button "Salvar e Fechar" at bounding box center [690, 566] width 124 height 33
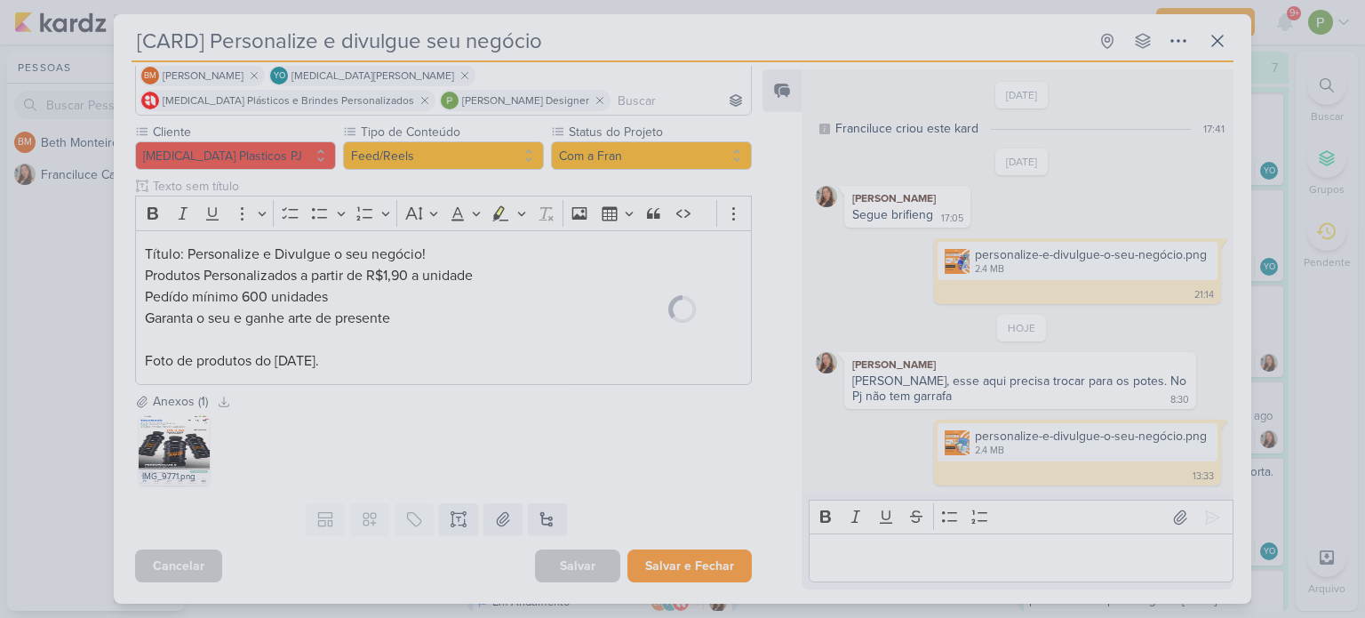
scroll to position [132, 0]
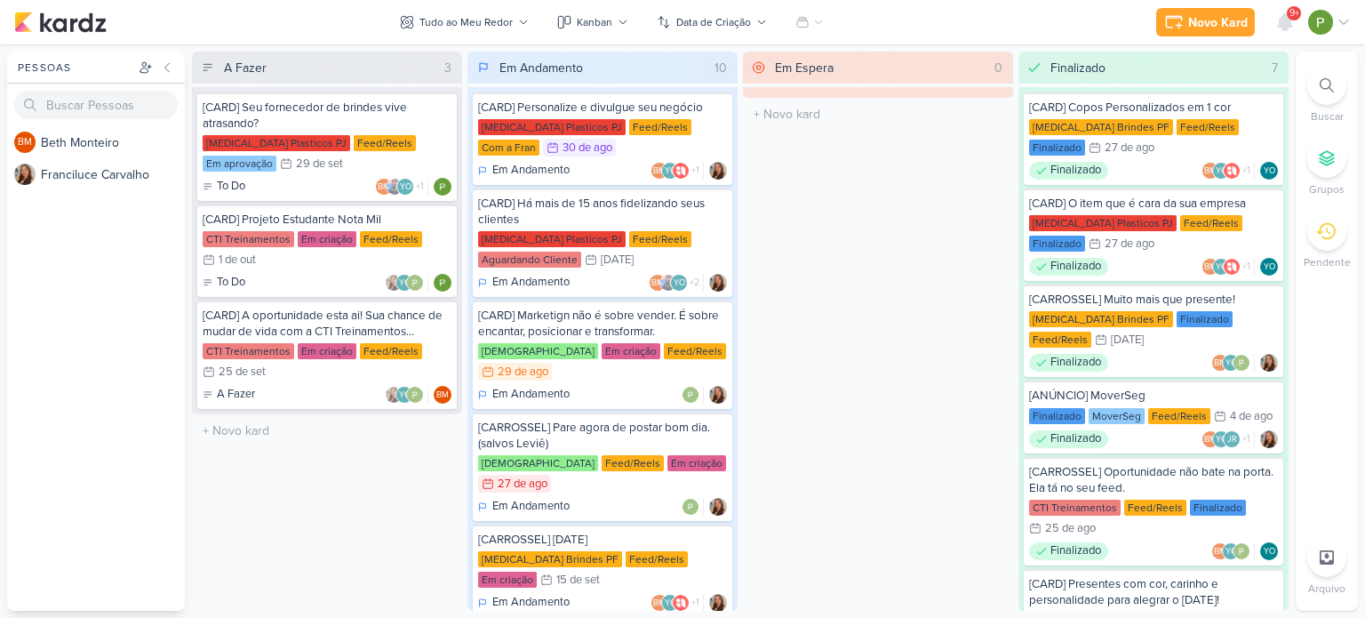
click at [690, 227] on div "[CARD] Há mais de 15 anos fidelizando seus clientes Allegra Plasticos PJ Feed/R…" at bounding box center [603, 242] width 260 height 108
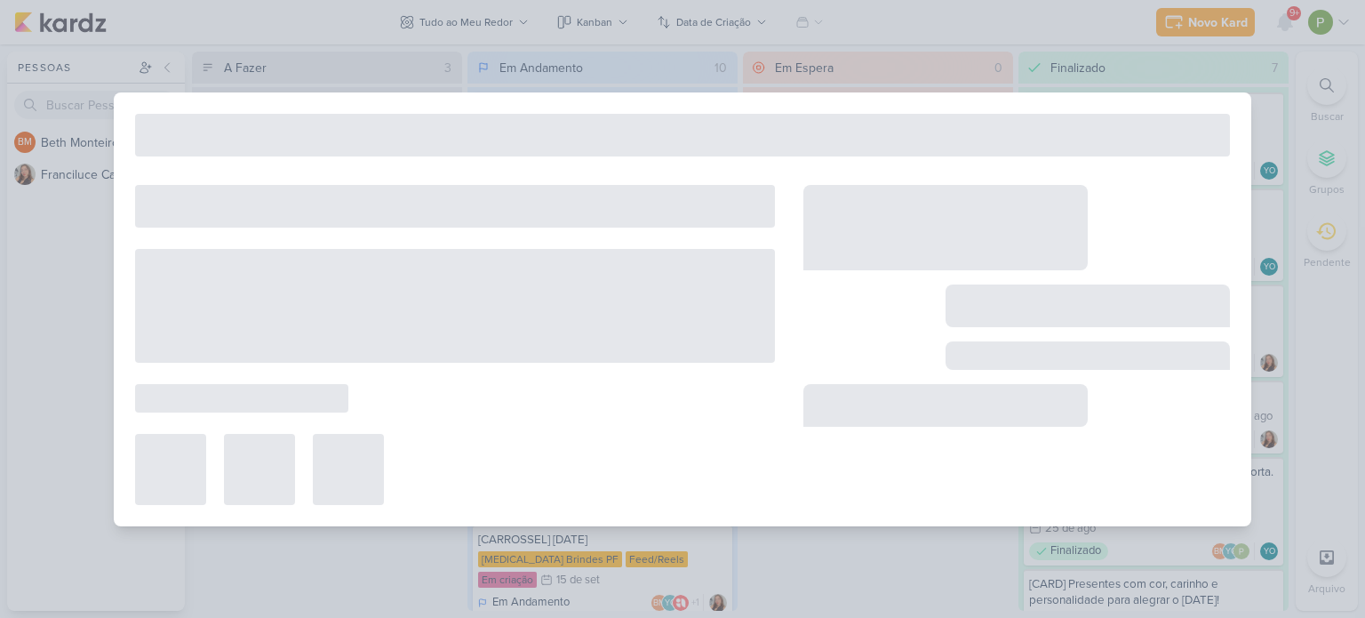
type input "[CARD] Há mais de 15 anos fidelizando seus clientes"
type input "4 de setembro de 2025 às 23:59"
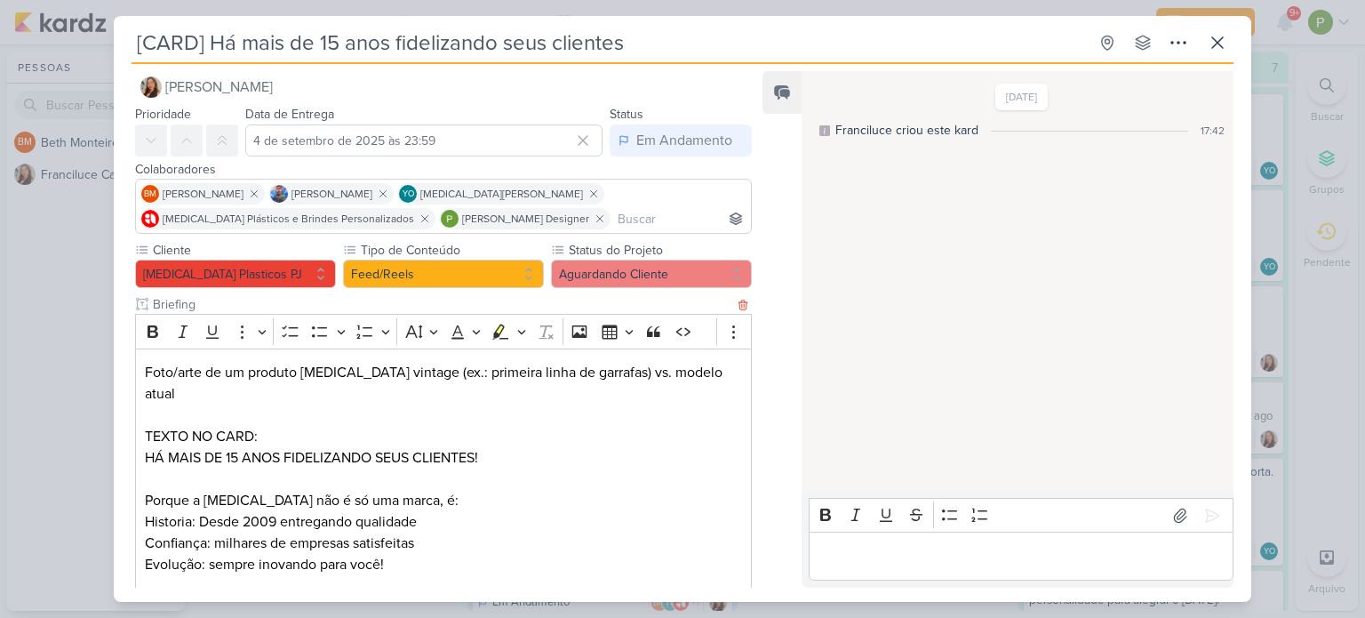
scroll to position [0, 0]
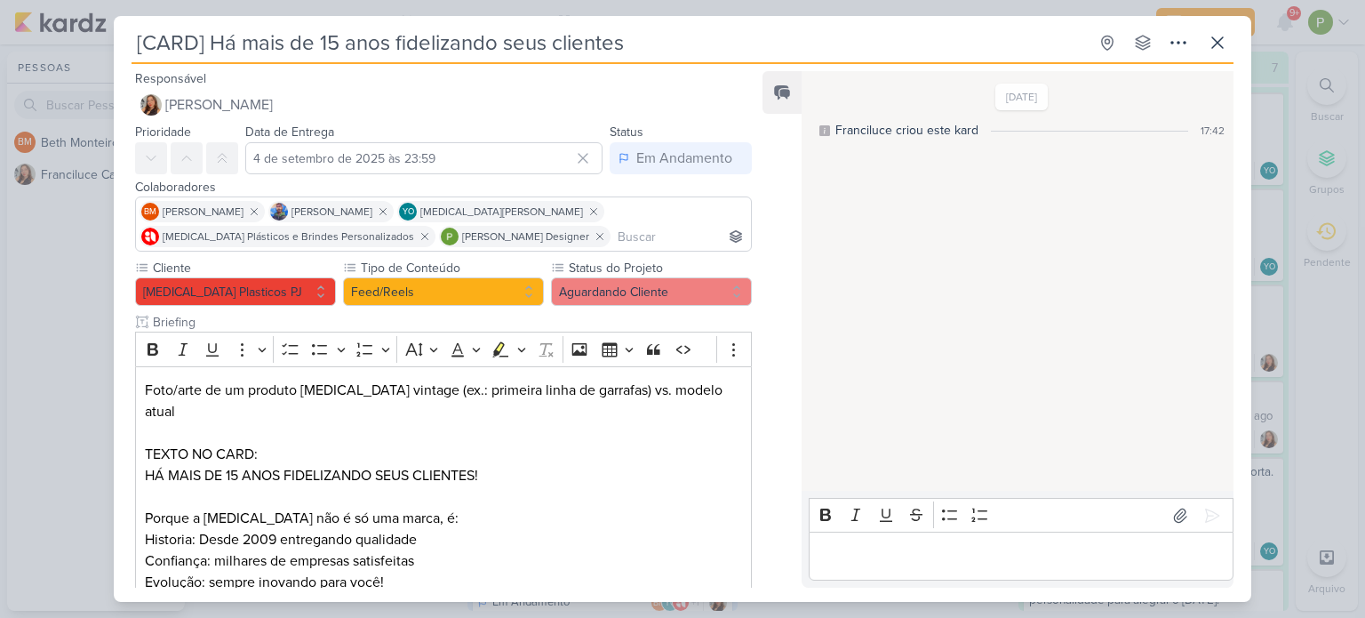
click at [38, 312] on div "[CARD] Há mais de 15 anos fidelizando seus clientes Criado por Franciluce" at bounding box center [682, 309] width 1365 height 618
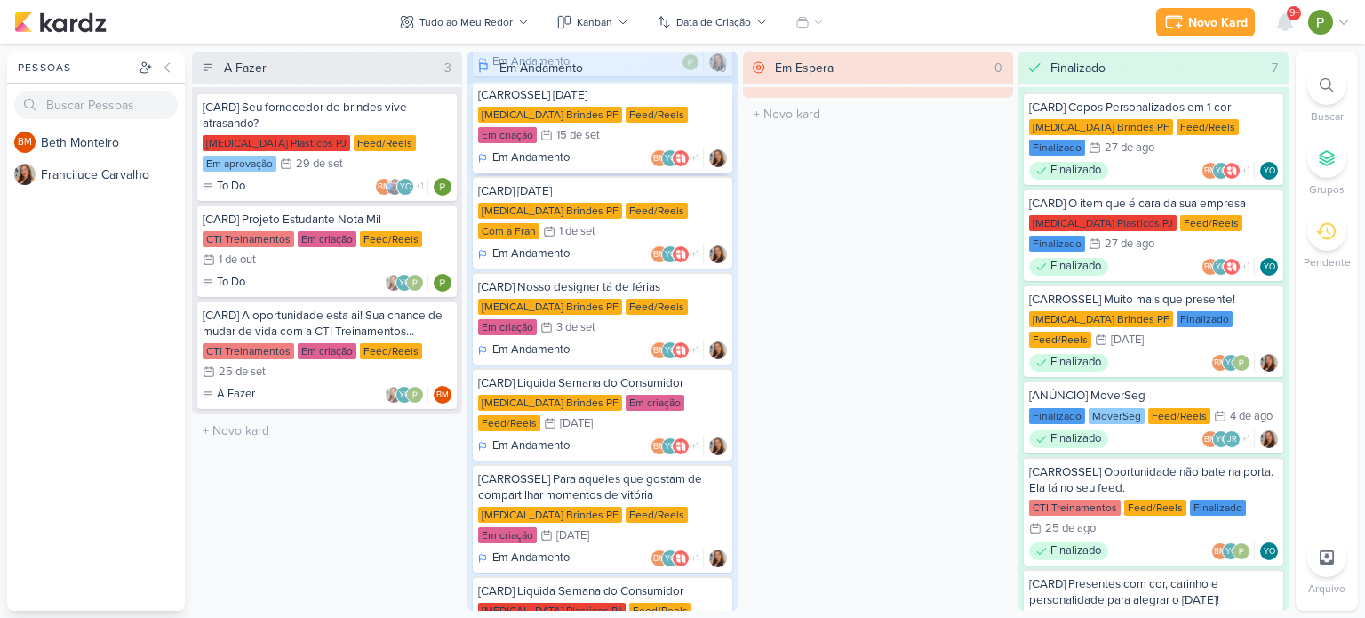
scroll to position [497, 0]
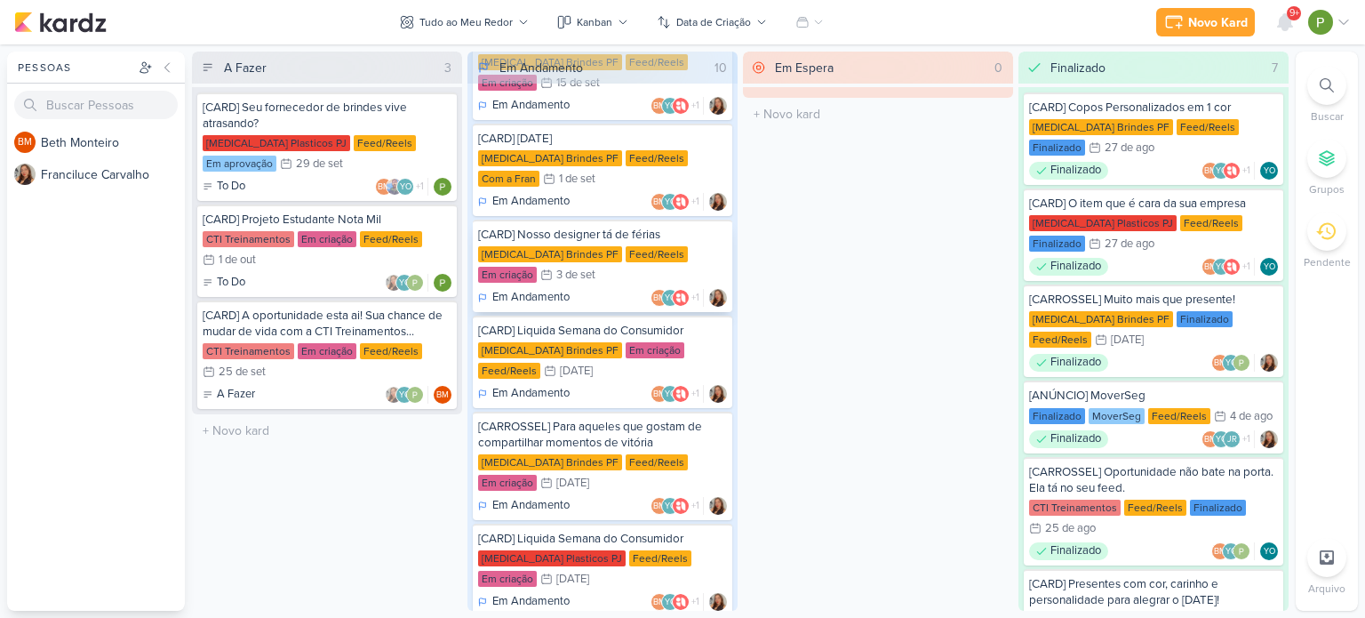
click at [616, 289] on div "Em Andamento BM YO +1" at bounding box center [602, 298] width 249 height 18
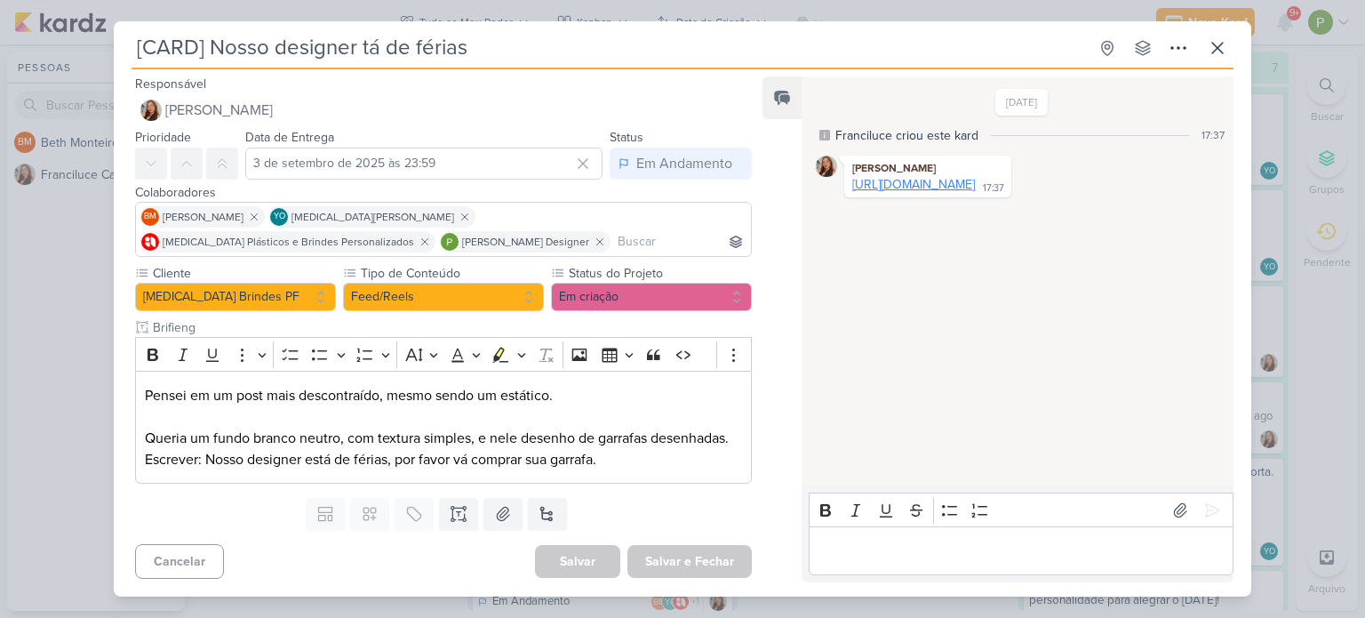
click at [975, 186] on link "https://www.instagram.com/p/DMflxTCu7id/?hl=pt-br" at bounding box center [914, 184] width 123 height 15
drag, startPoint x: 205, startPoint y: 458, endPoint x: 389, endPoint y: 456, distance: 184.0
click at [389, 456] on p "Pensei em um post mais descontraído, mesmo sendo um estático. Queria um fundo b…" at bounding box center [443, 427] width 597 height 85
copy p "Nosso designer está de férias"
drag, startPoint x: 399, startPoint y: 459, endPoint x: 601, endPoint y: 454, distance: 201.8
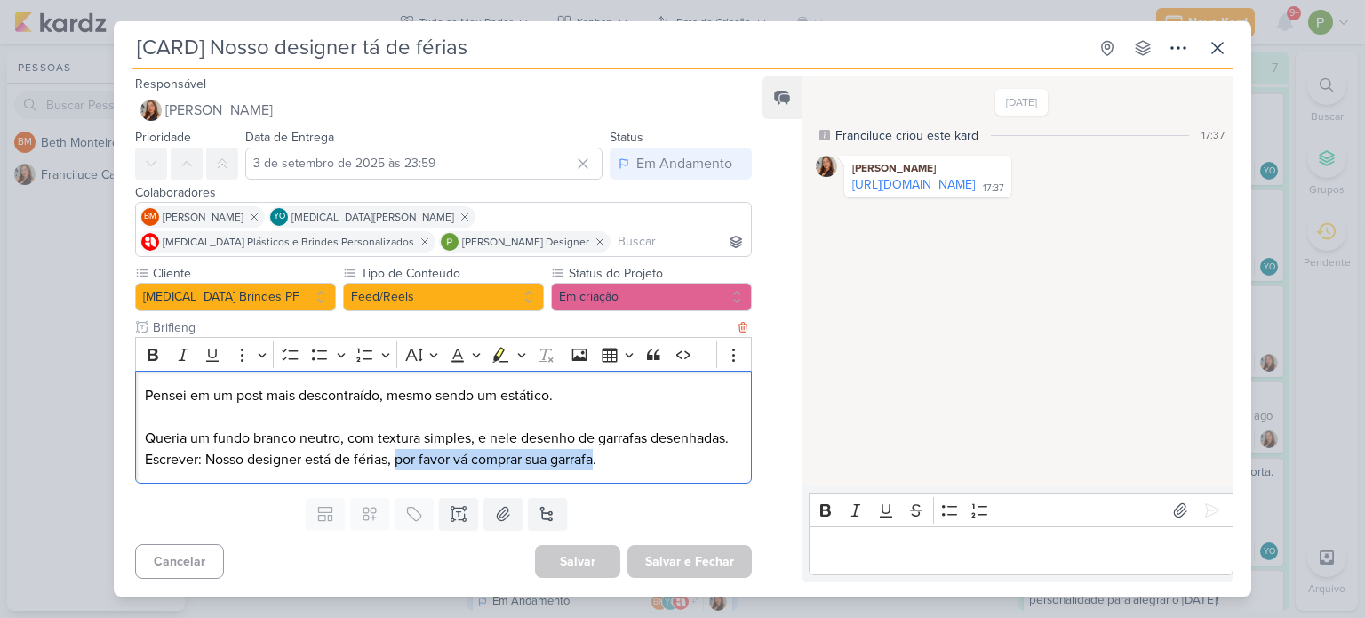
click at [601, 454] on p "Pensei em um post mais descontraído, mesmo sendo um estático. Queria um fundo b…" at bounding box center [443, 427] width 597 height 85
copy p "por favor vá comprar sua garrafa"
click at [918, 181] on link "https://www.instagram.com/p/DMflxTCu7id/?hl=pt-br" at bounding box center [914, 184] width 123 height 15
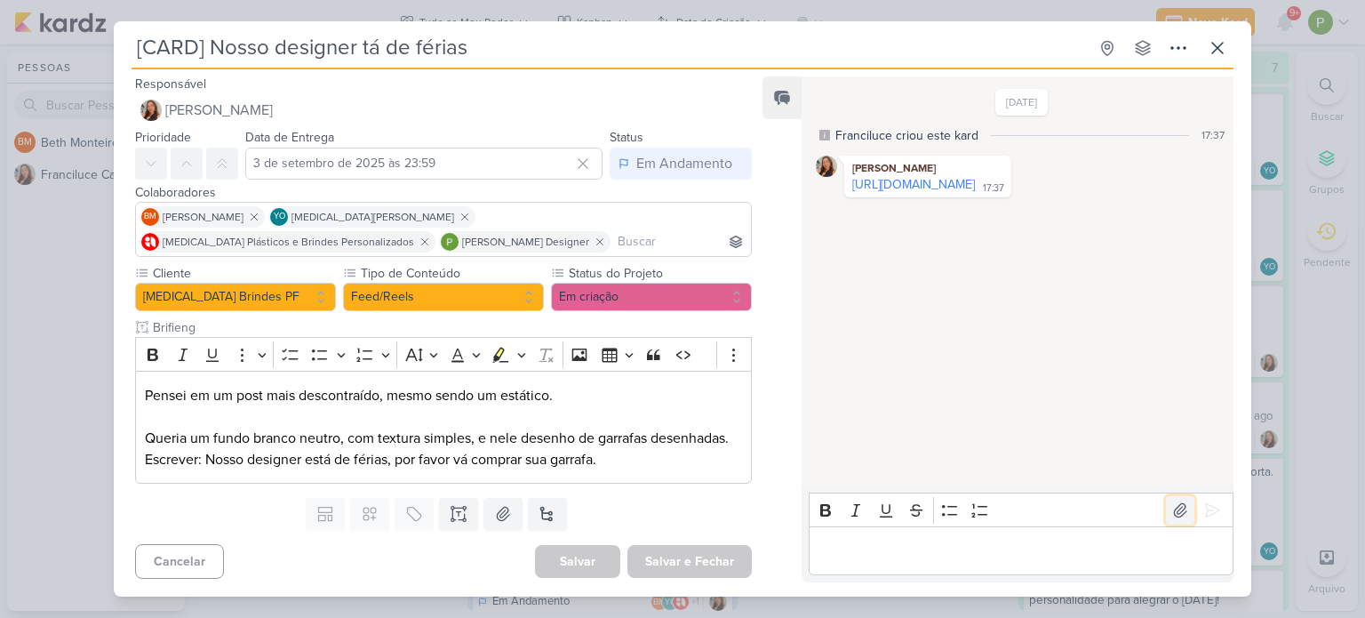
click at [1174, 511] on icon at bounding box center [1180, 509] width 12 height 13
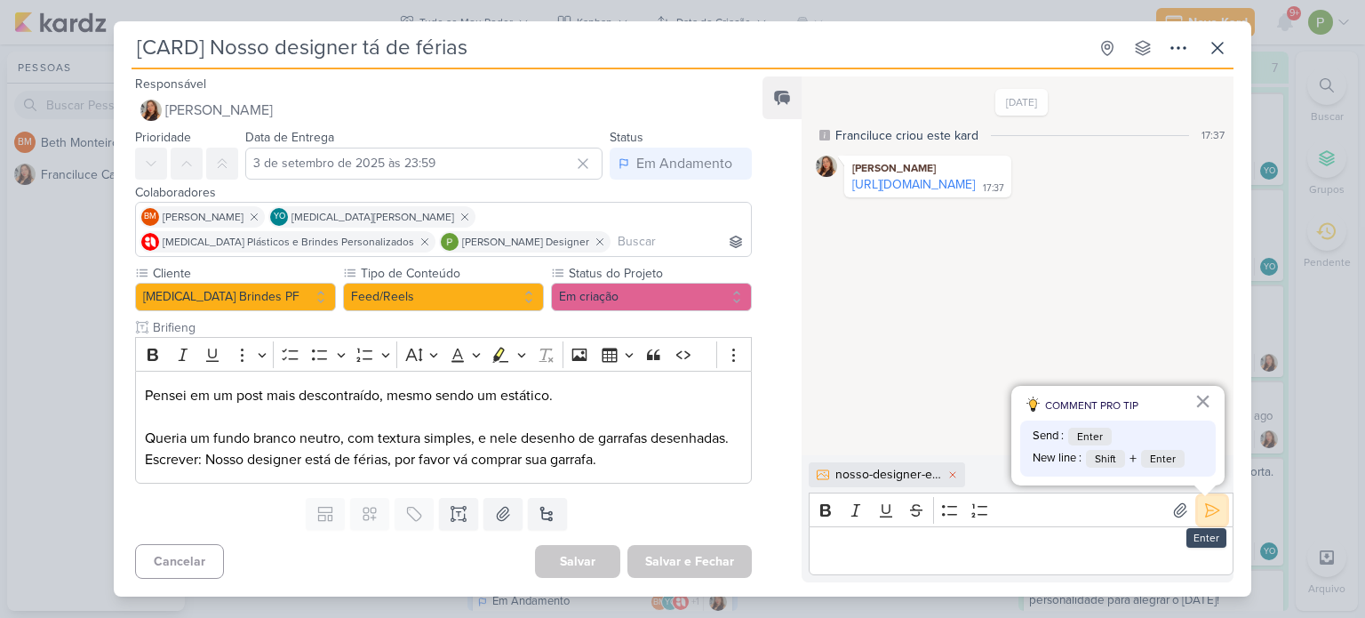
click at [1206, 510] on icon at bounding box center [1212, 509] width 13 height 13
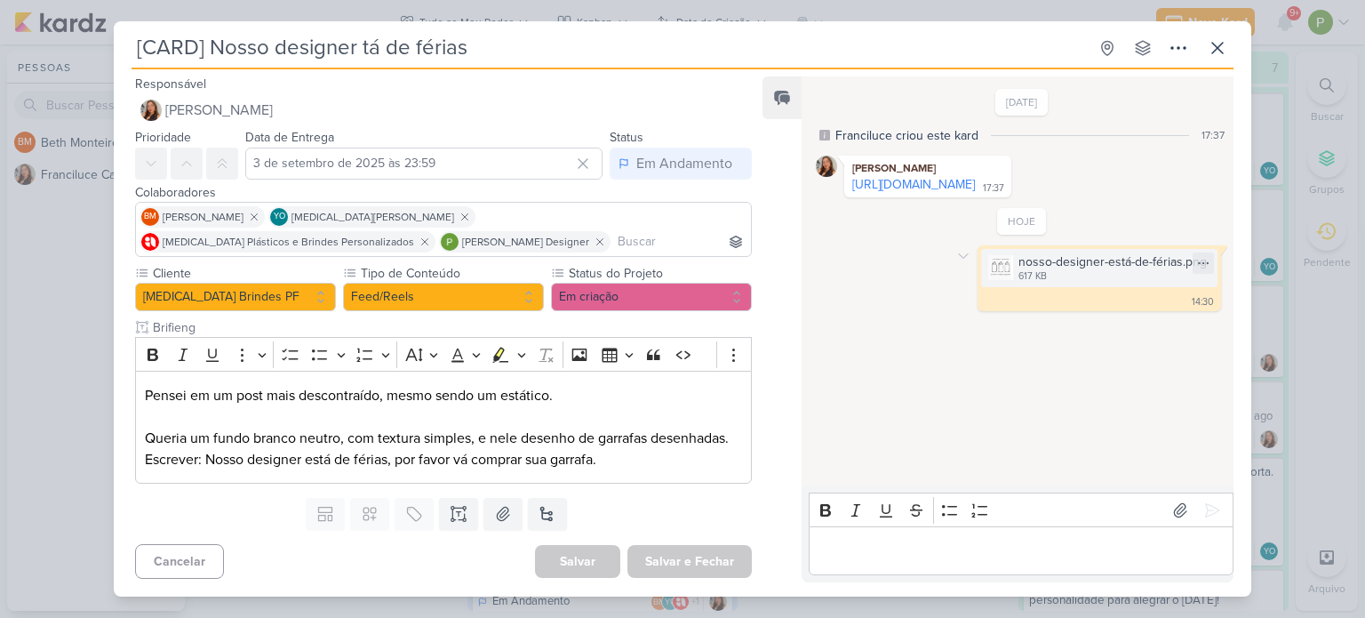
click at [1070, 274] on div "617 KB" at bounding box center [1113, 276] width 188 height 14
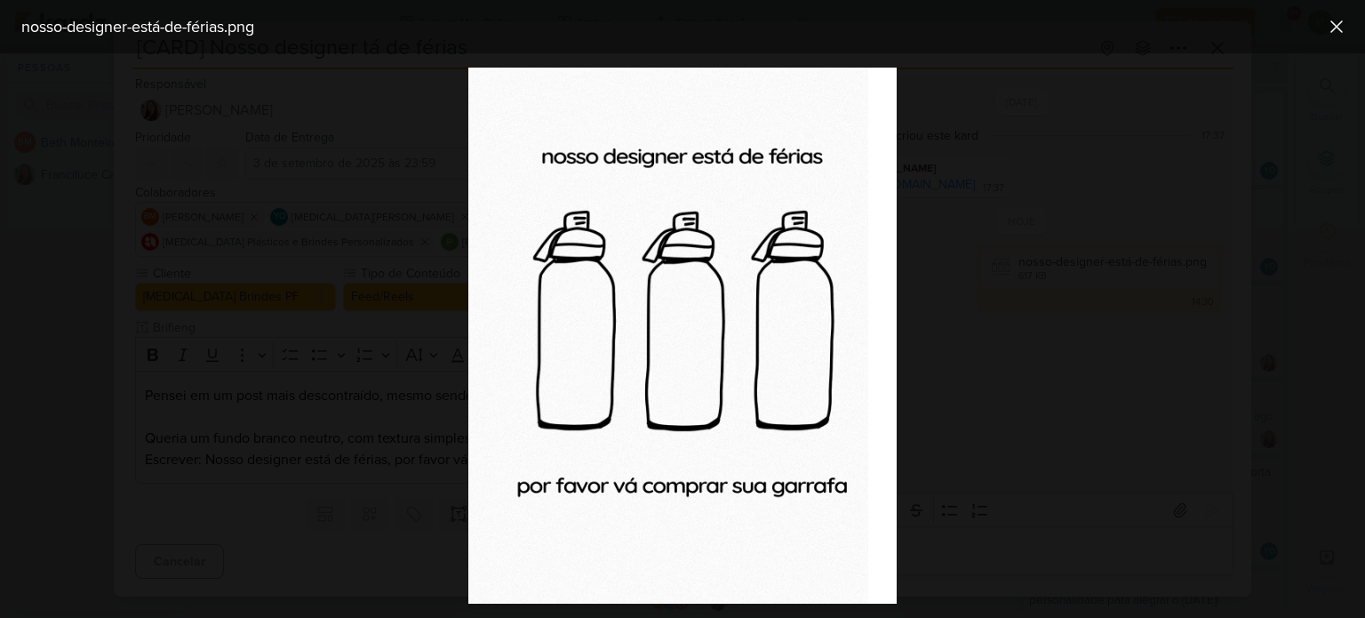
click at [1070, 274] on div at bounding box center [682, 335] width 1365 height 564
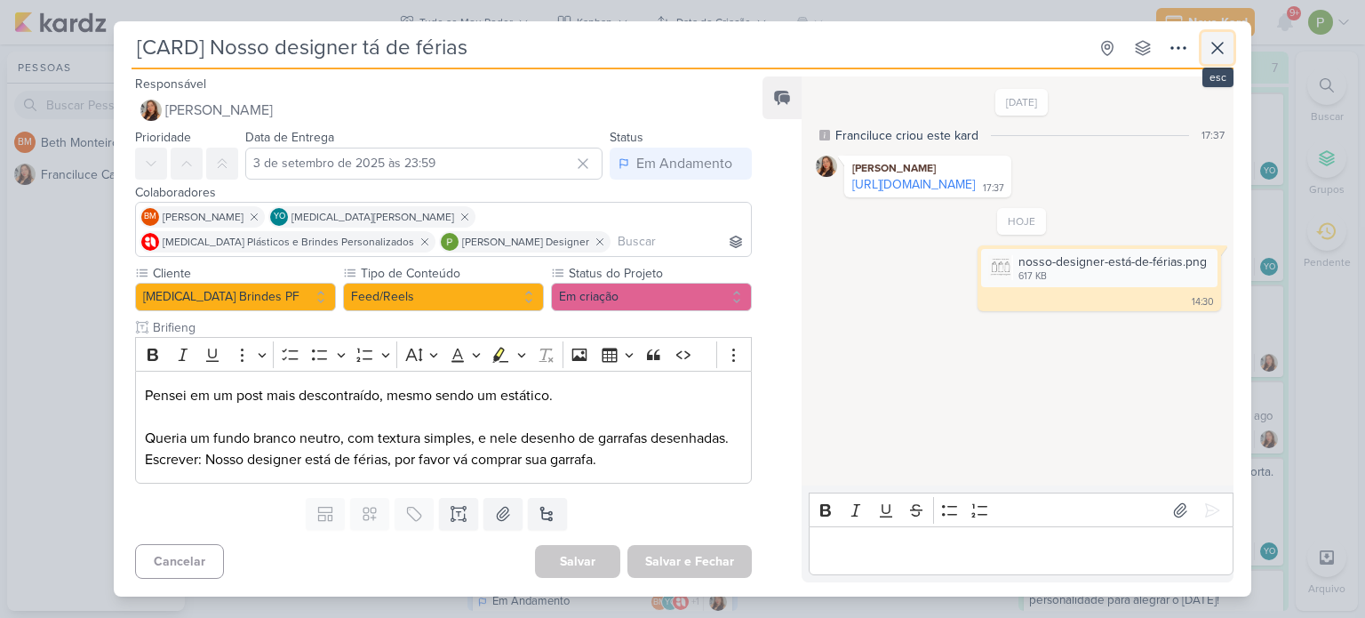
click at [1214, 56] on icon at bounding box center [1217, 47] width 21 height 21
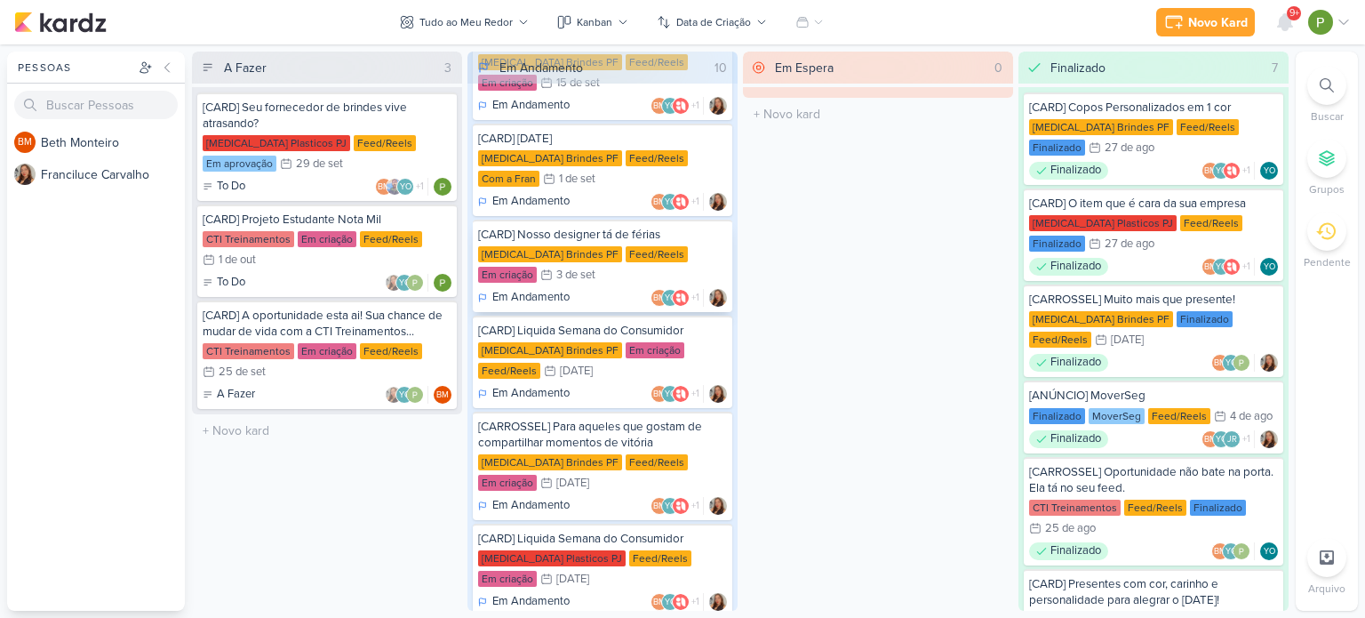
click at [613, 246] on div "Allegra Brindes PF Feed/Reels Em criação 3/9 3 de set" at bounding box center [602, 265] width 249 height 39
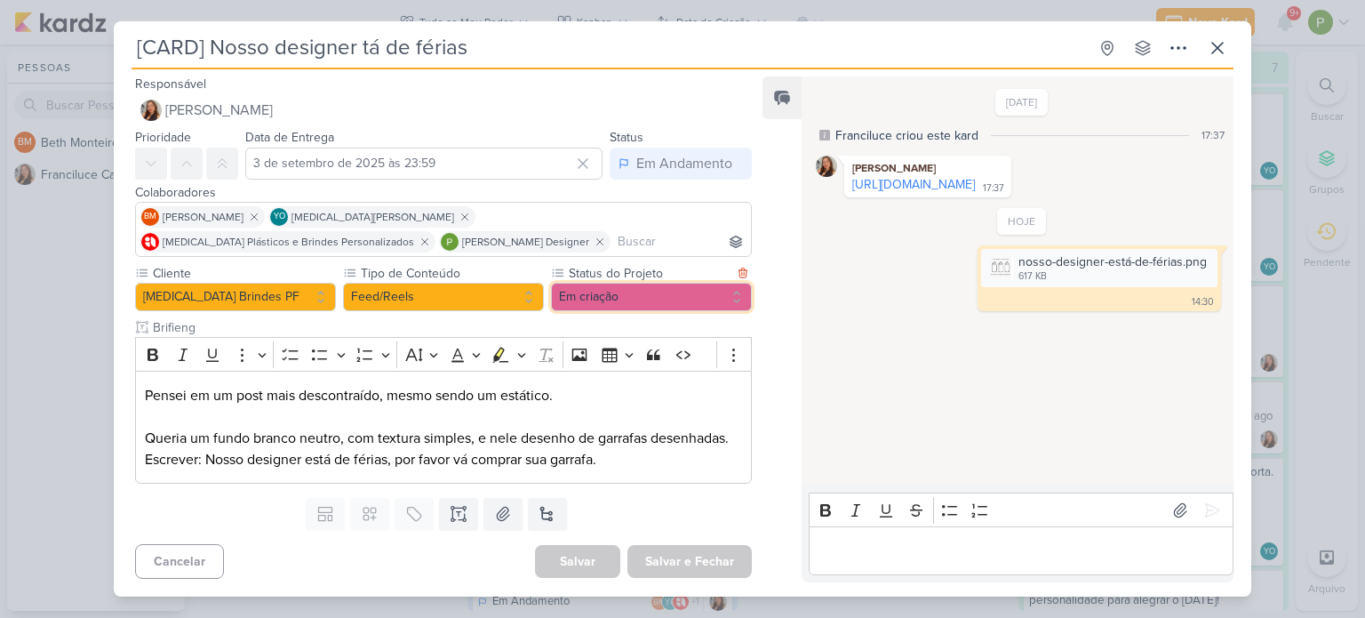
click at [719, 289] on button "Em criação" at bounding box center [651, 297] width 201 height 28
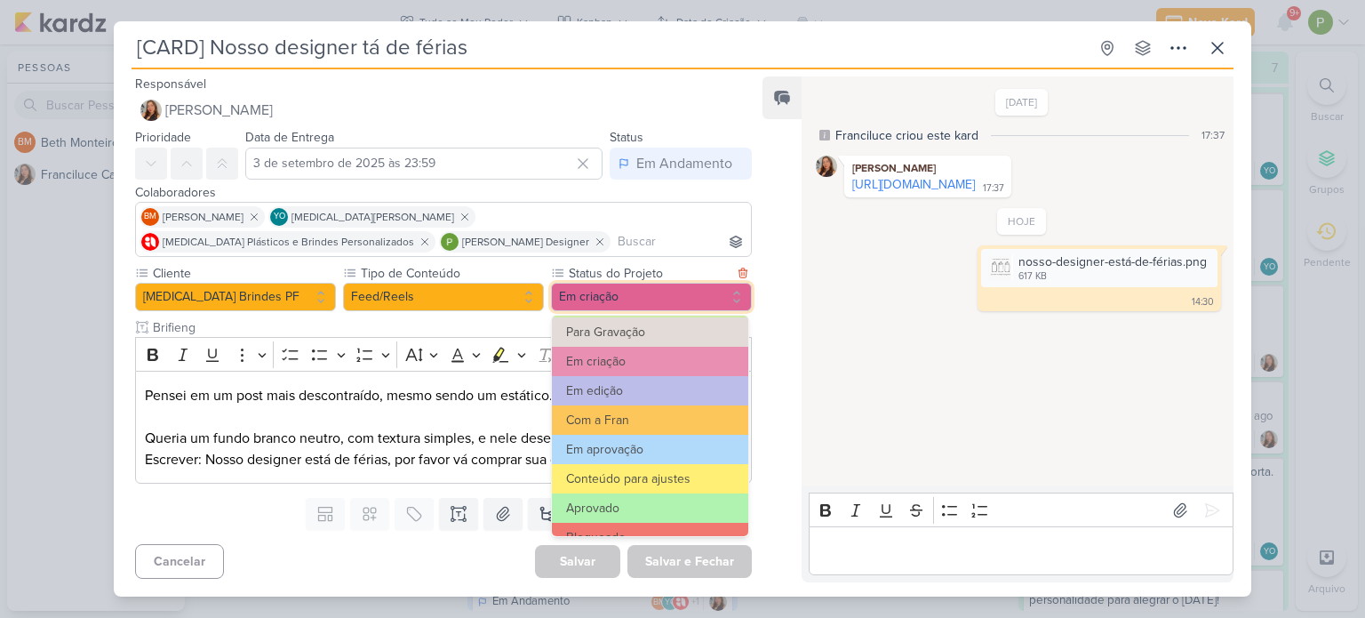
scroll to position [178, 0]
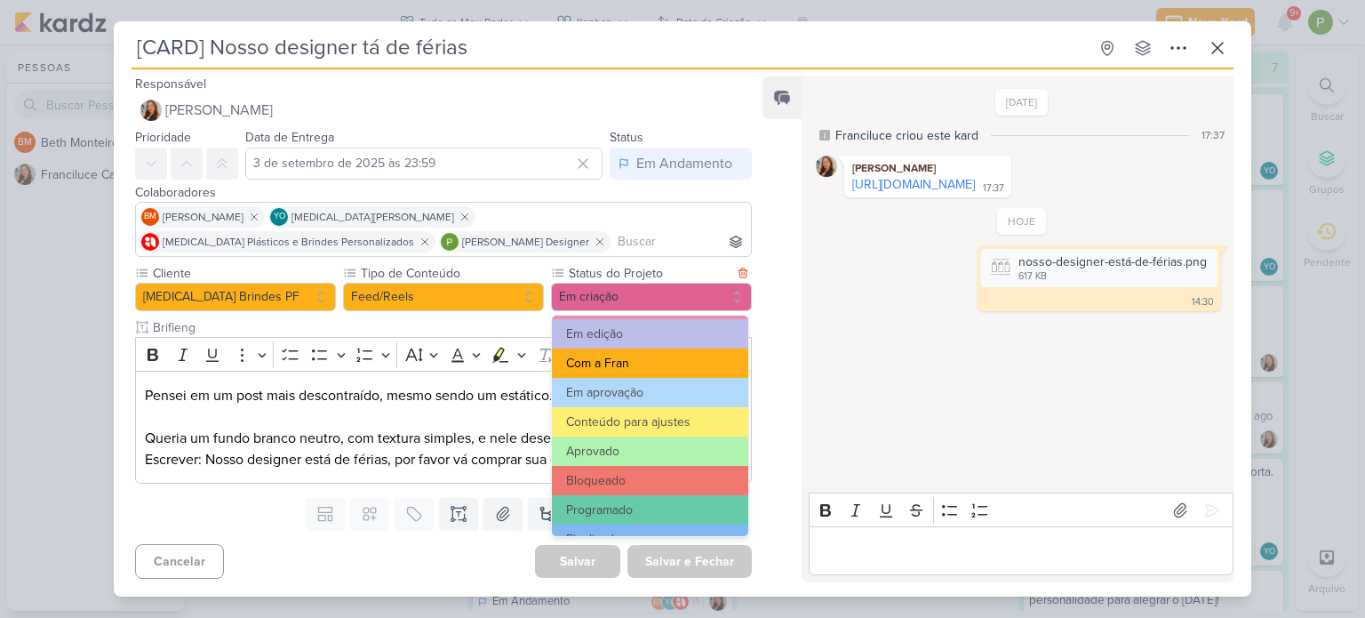
click at [637, 361] on button "Com a Fran" at bounding box center [650, 362] width 196 height 29
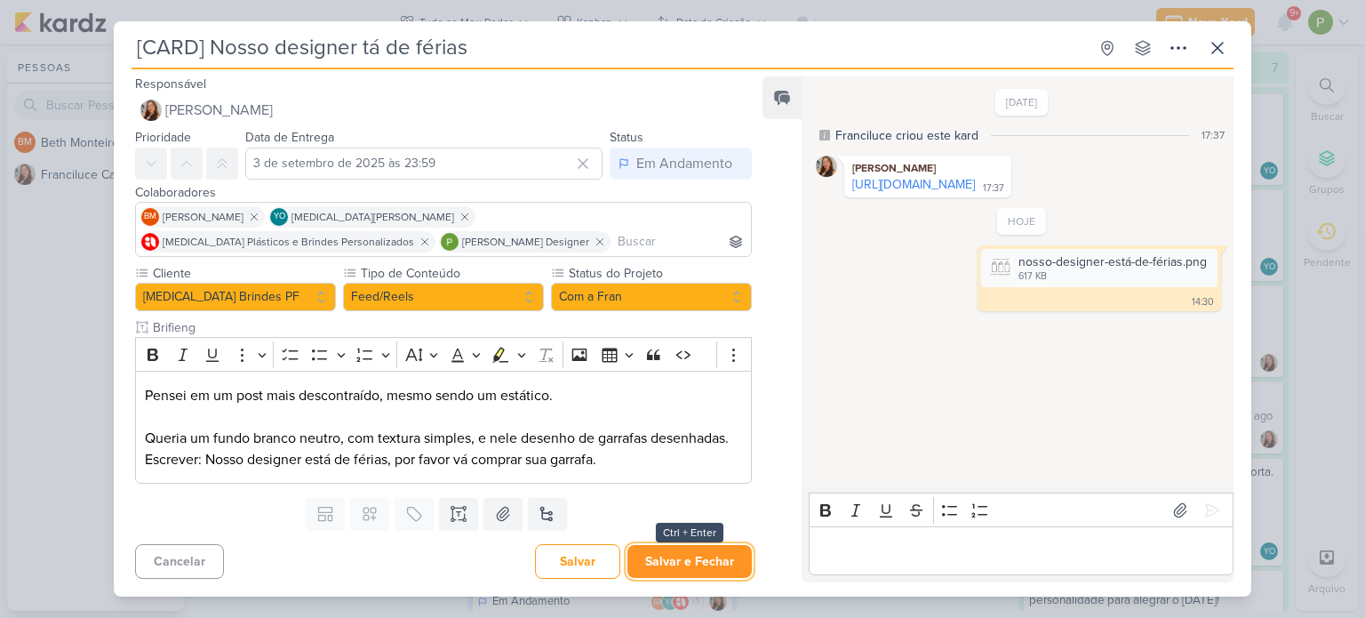
click at [673, 564] on button "Salvar e Fechar" at bounding box center [690, 561] width 124 height 33
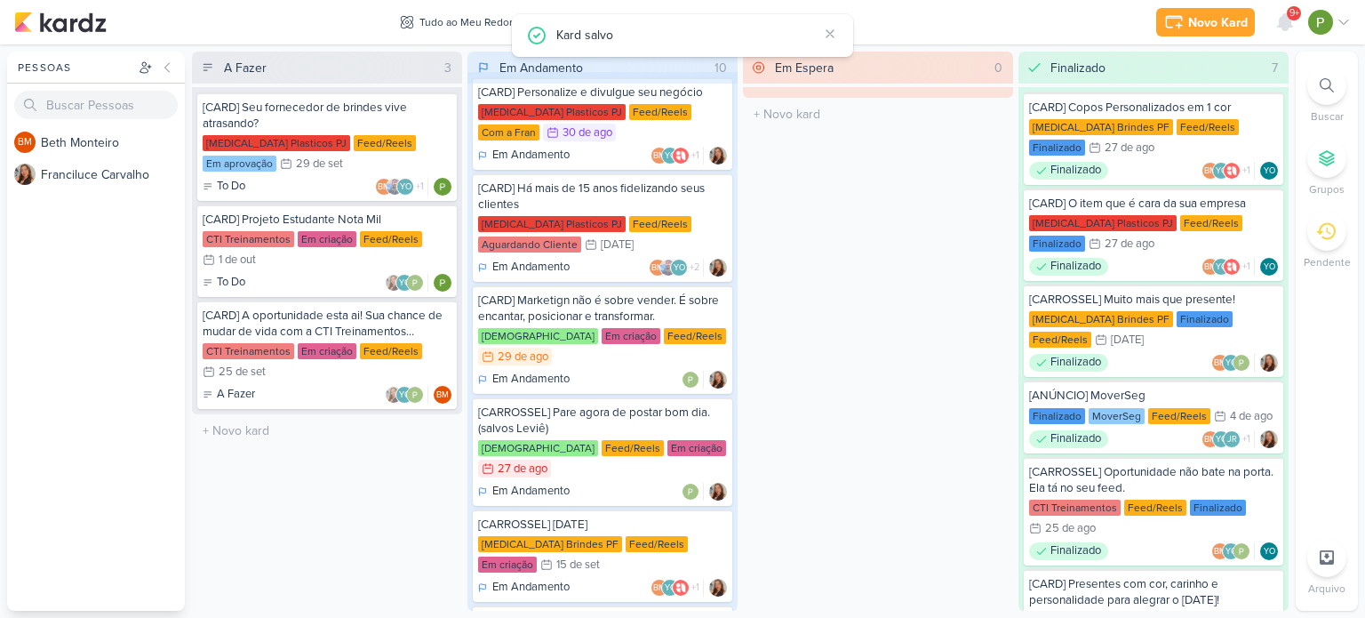
scroll to position [0, 0]
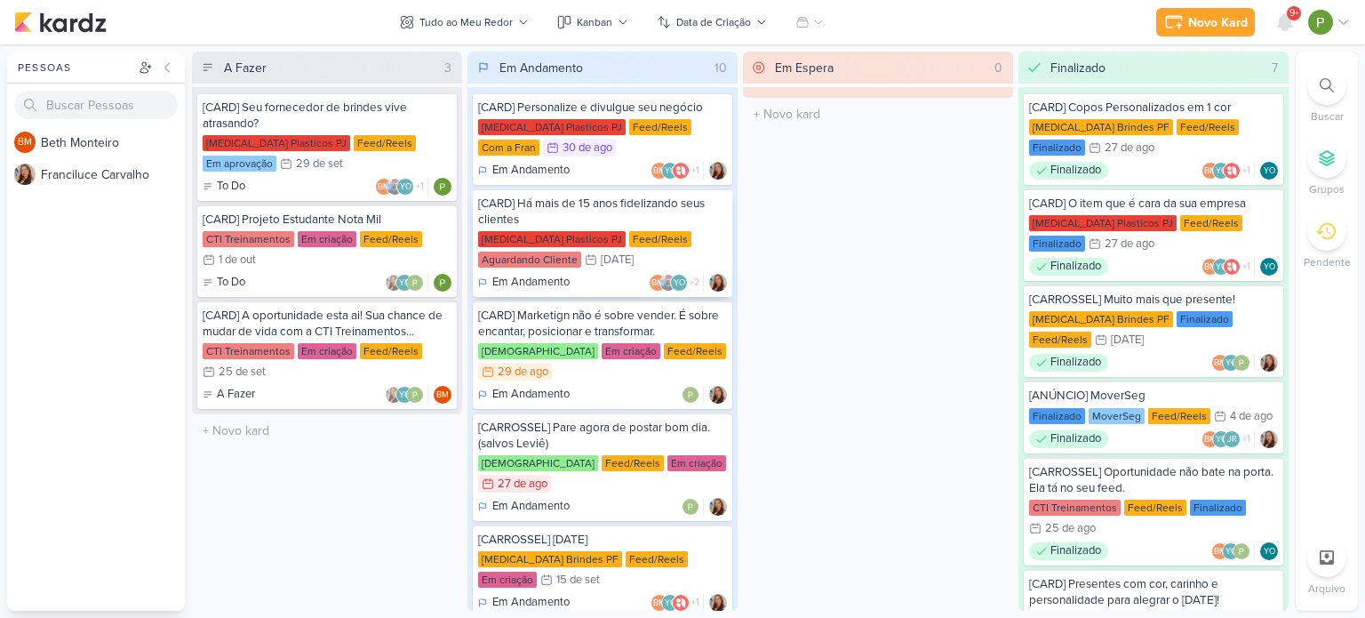
click at [639, 223] on div "[CARD] Há mais de 15 anos fidelizando seus clientes" at bounding box center [602, 212] width 249 height 32
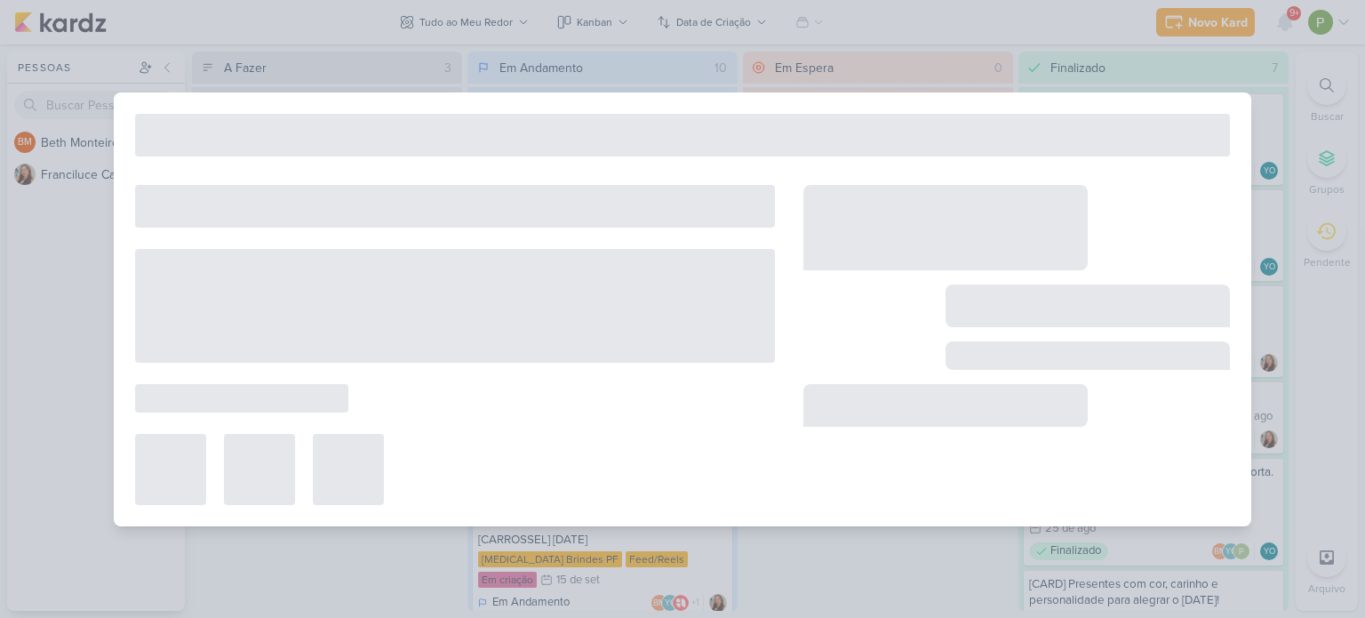
type input "[CARD] Há mais de 15 anos fidelizando seus clientes"
type input "4 de setembro de 2025 às 23:59"
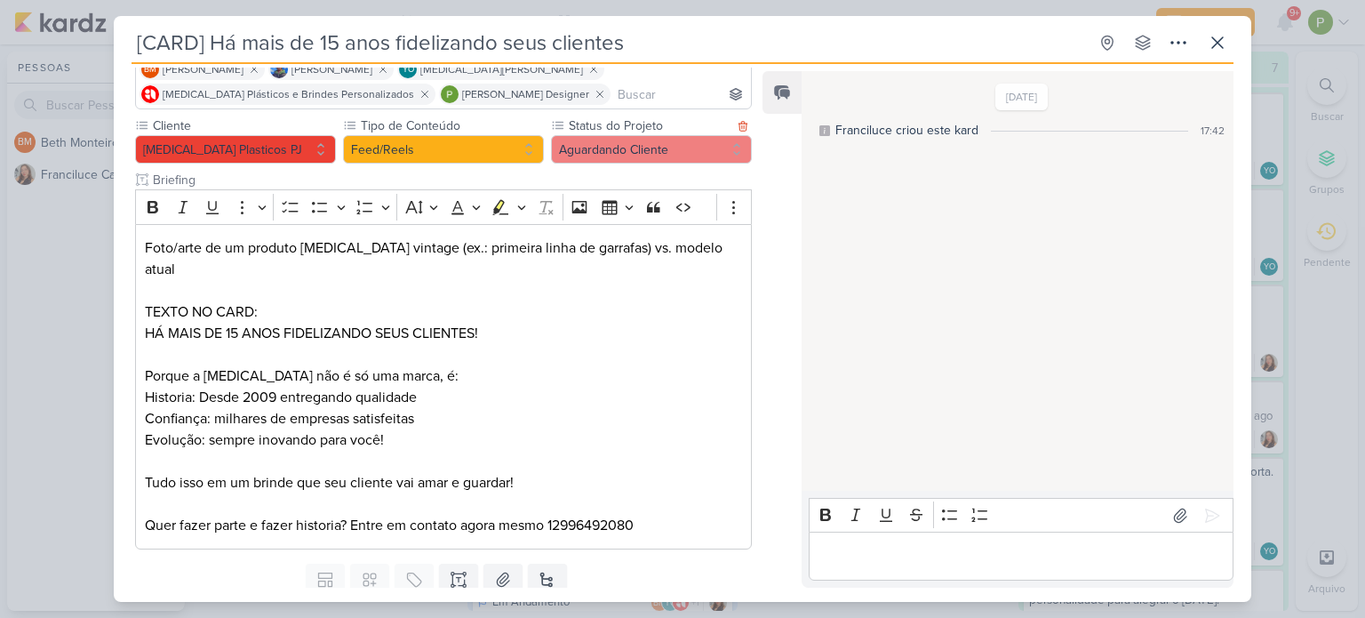
scroll to position [178, 0]
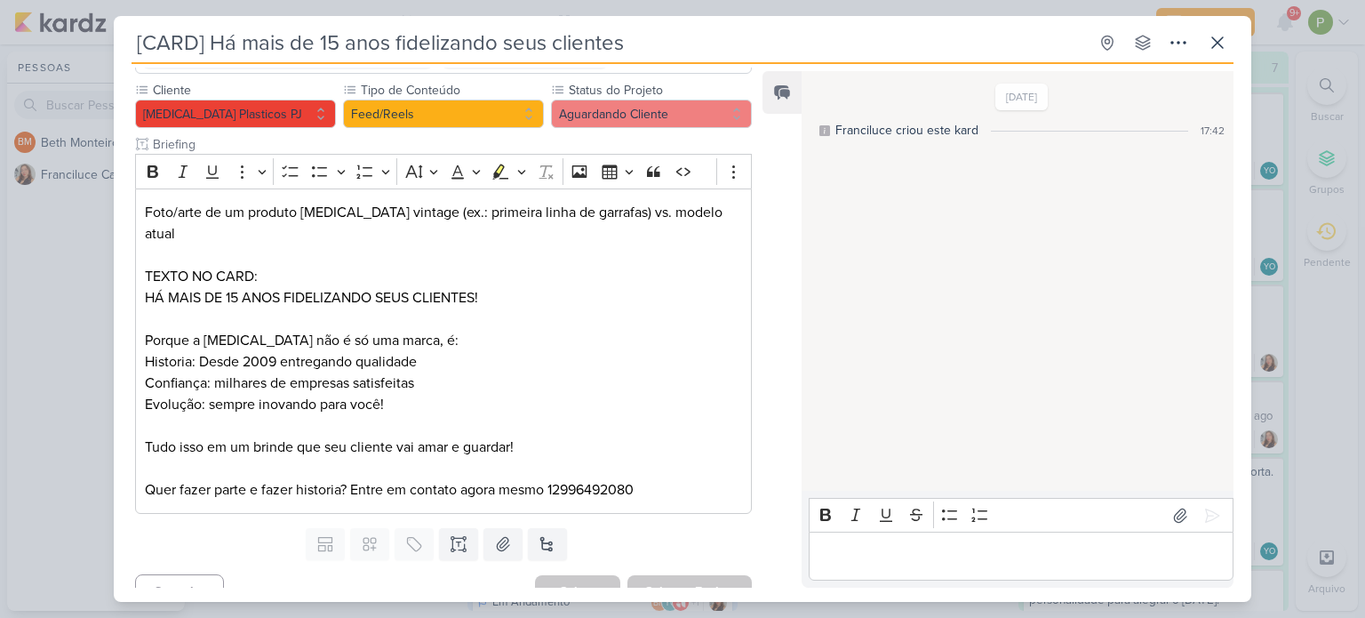
click at [84, 295] on div "[CARD] Há mais de 15 anos fidelizando seus clientes Criado por Franciluce" at bounding box center [682, 309] width 1365 height 618
